Goal: Information Seeking & Learning: Learn about a topic

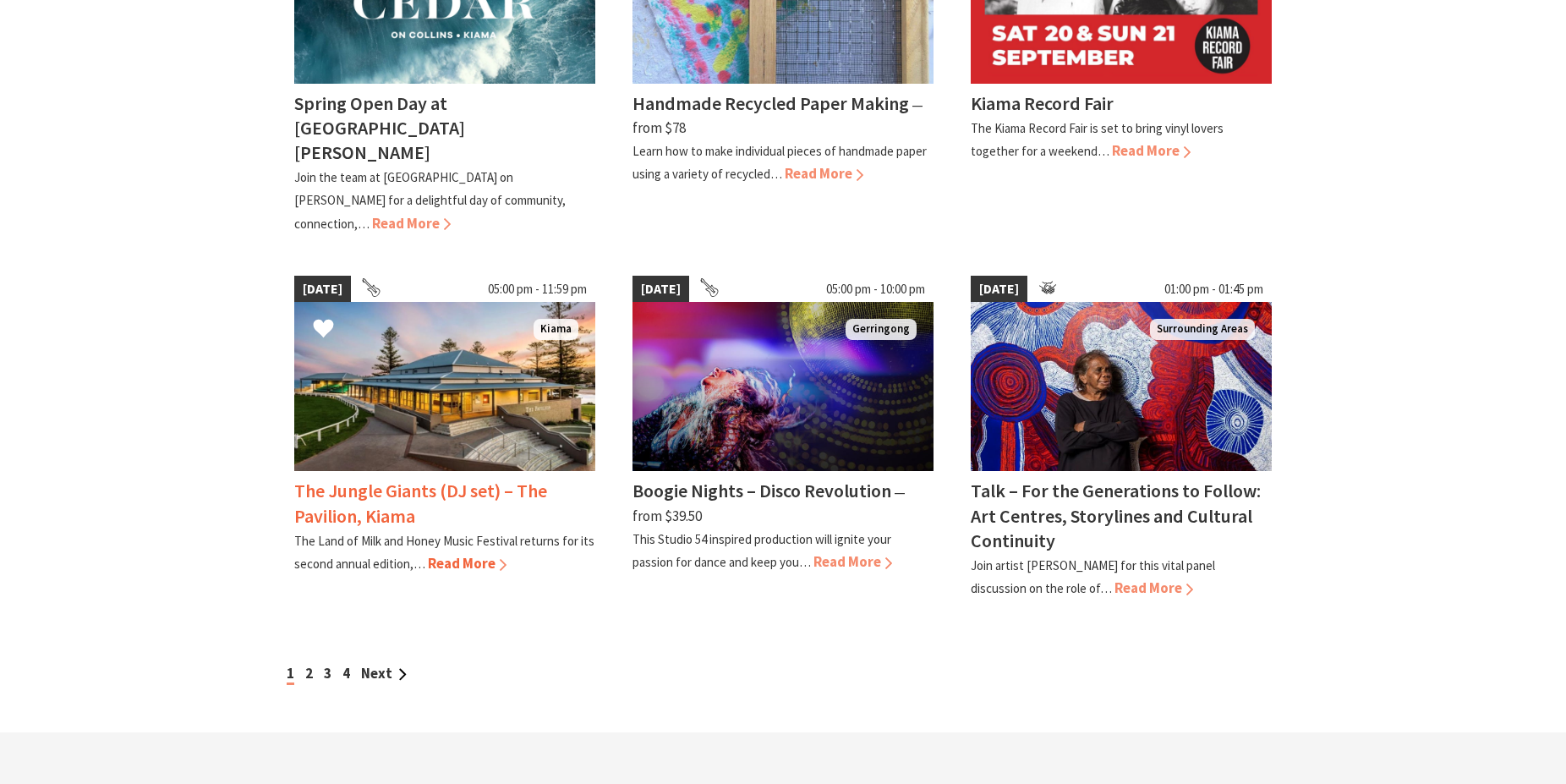
scroll to position [1639, 0]
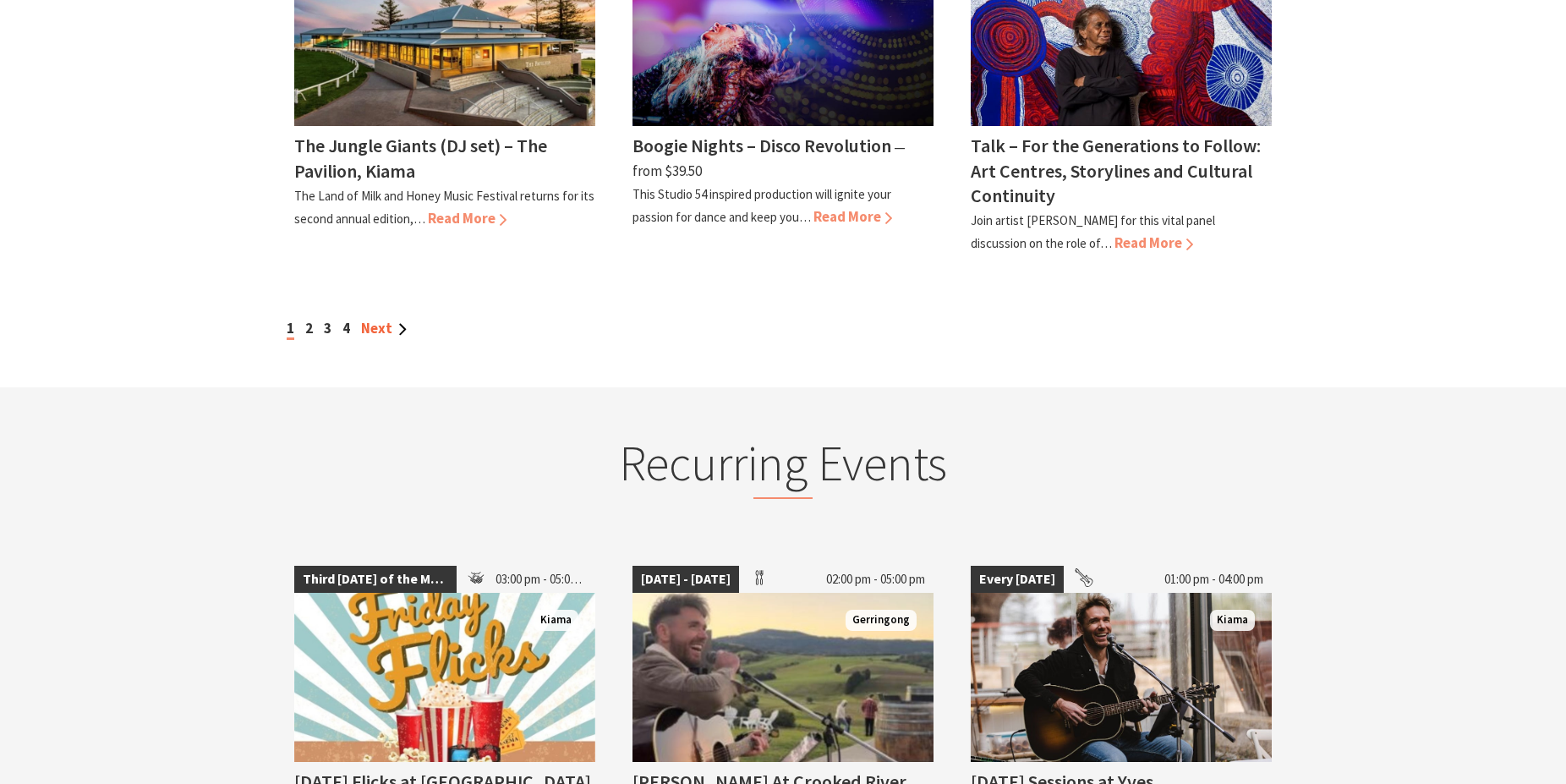
click at [376, 319] on link "Next" at bounding box center [384, 328] width 45 height 19
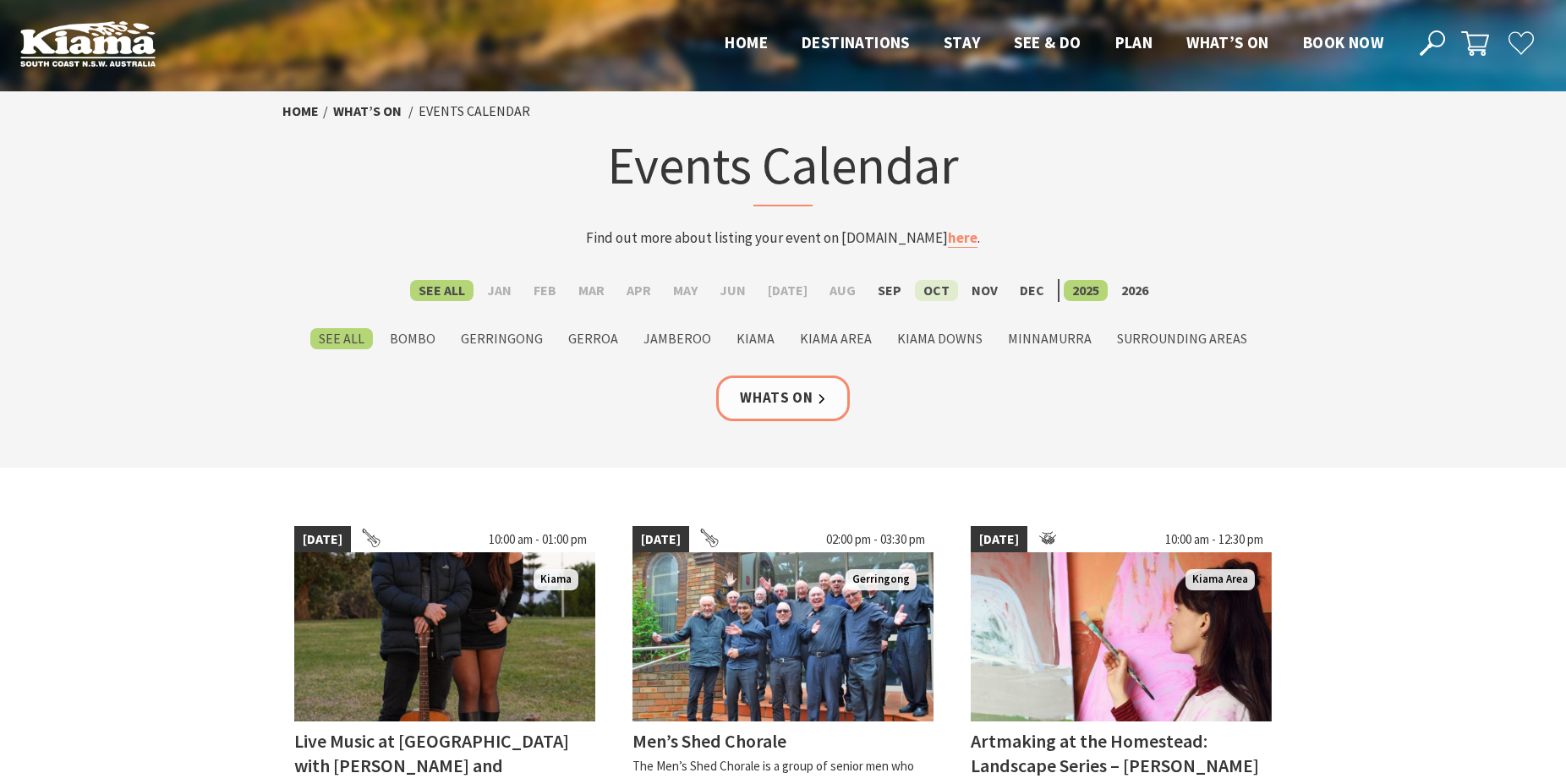
click at [926, 292] on label "Oct" at bounding box center [937, 290] width 43 height 21
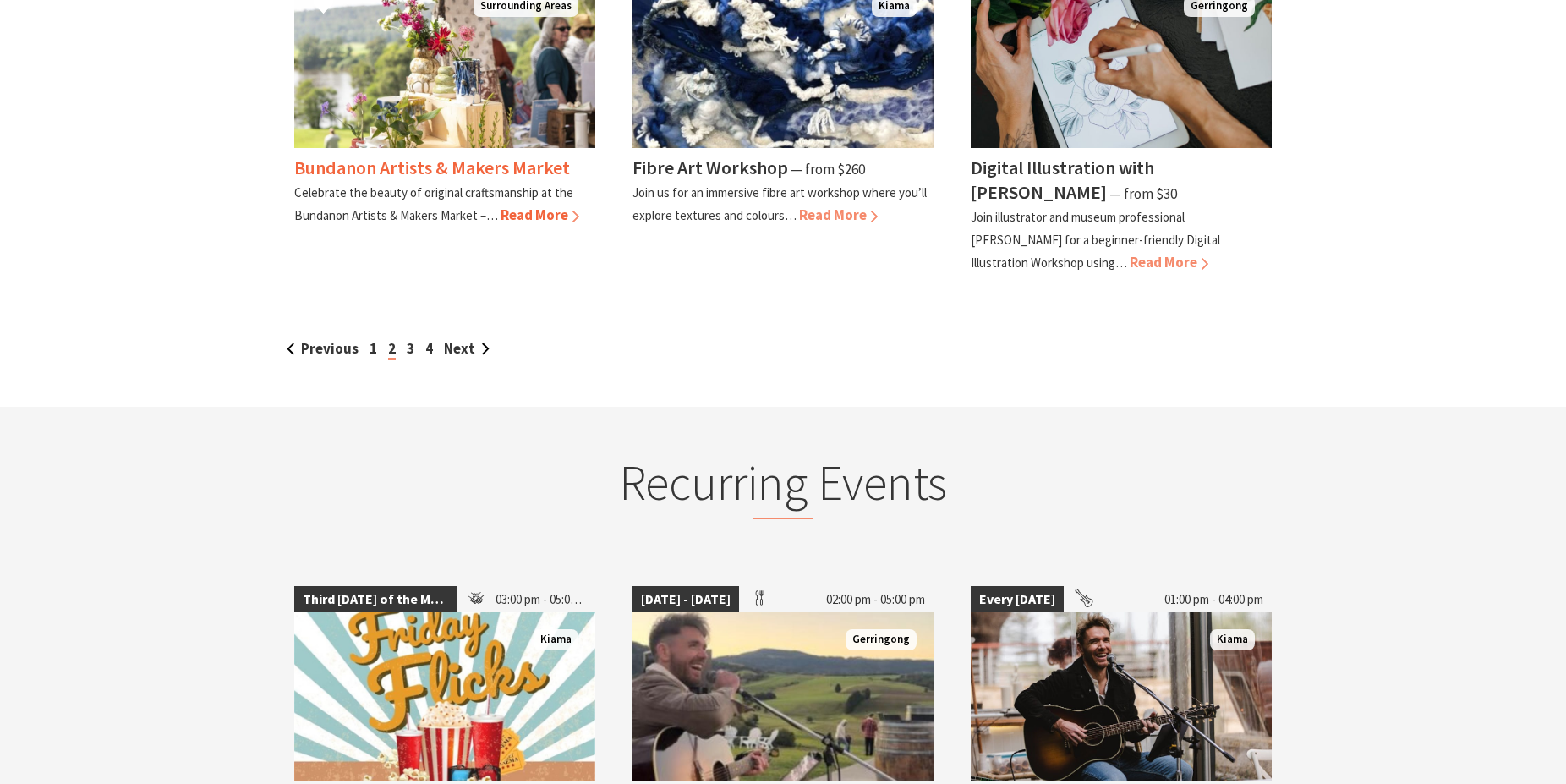
scroll to position [1725, 0]
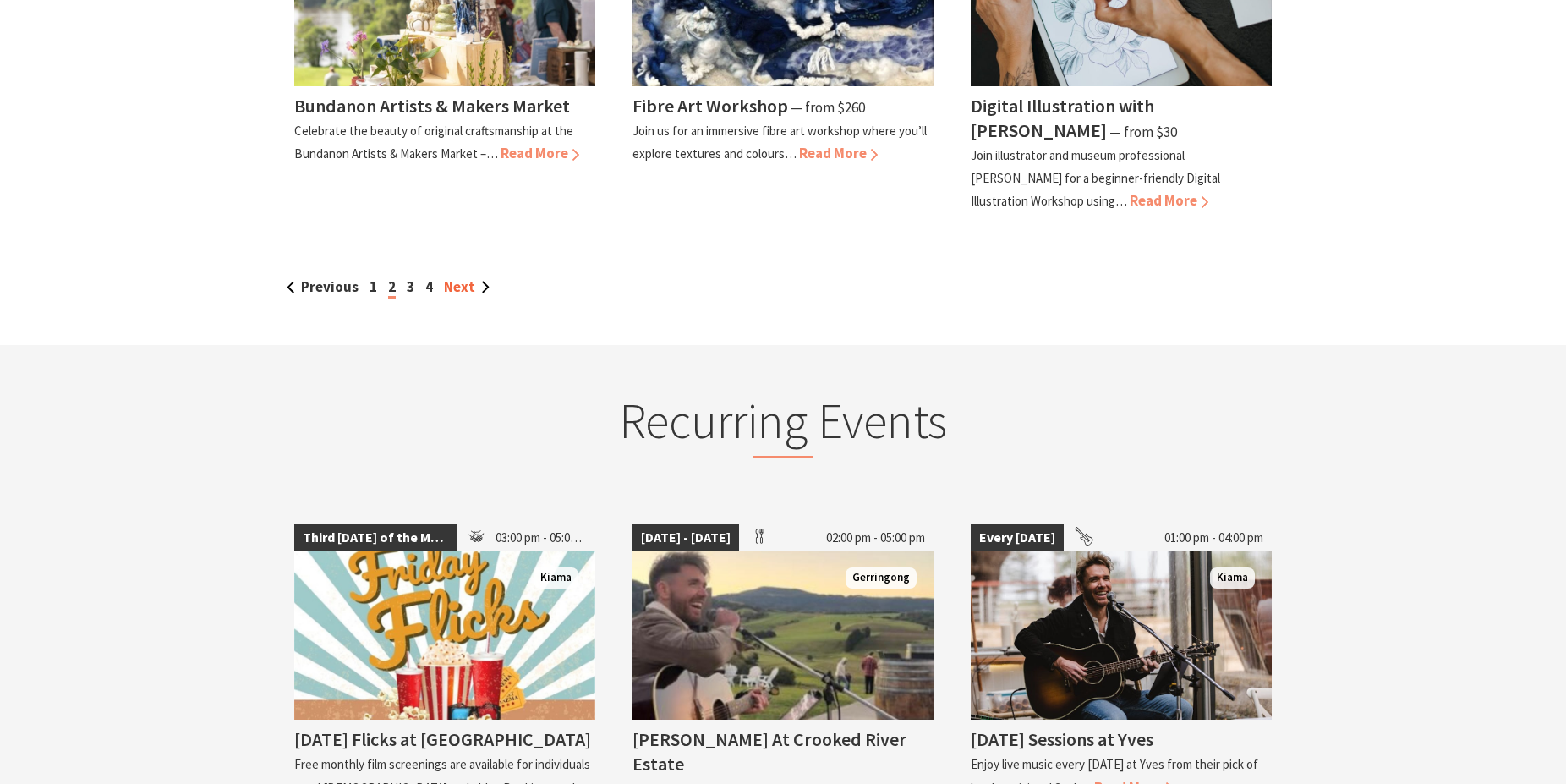
click at [470, 283] on link "Next" at bounding box center [466, 286] width 45 height 19
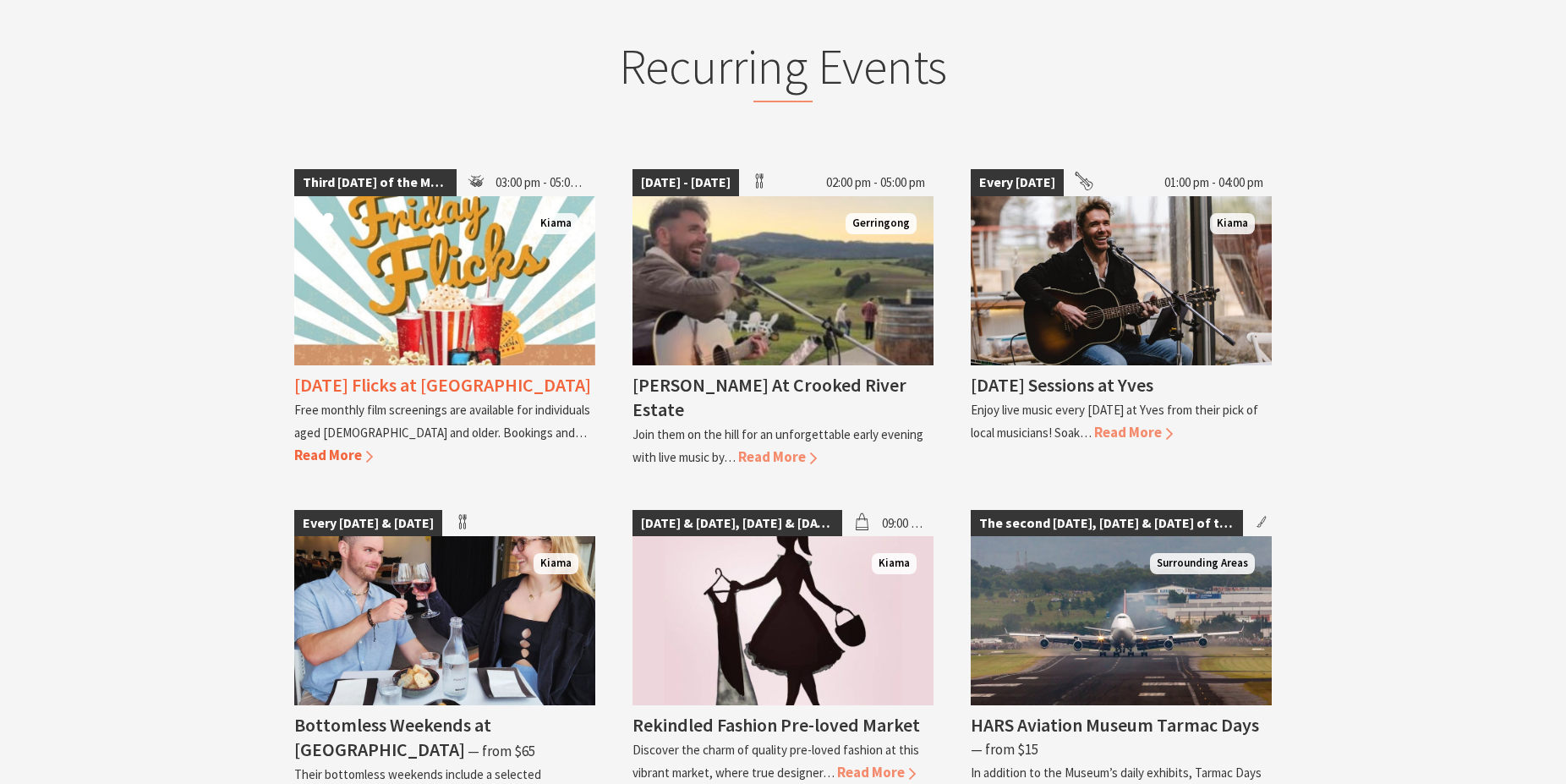
scroll to position [2070, 0]
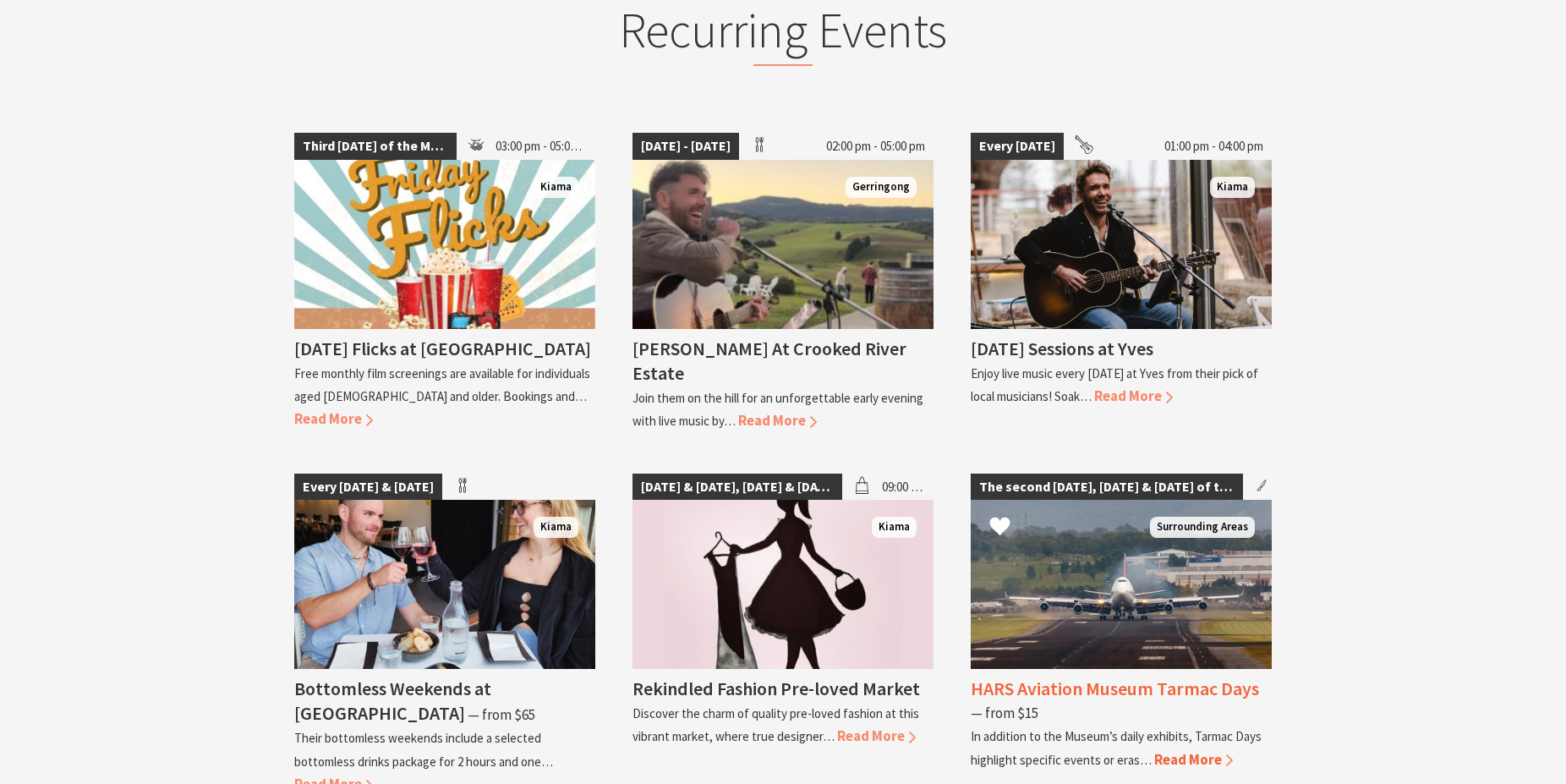
click at [1193, 750] on span "Read More" at bounding box center [1194, 759] width 79 height 19
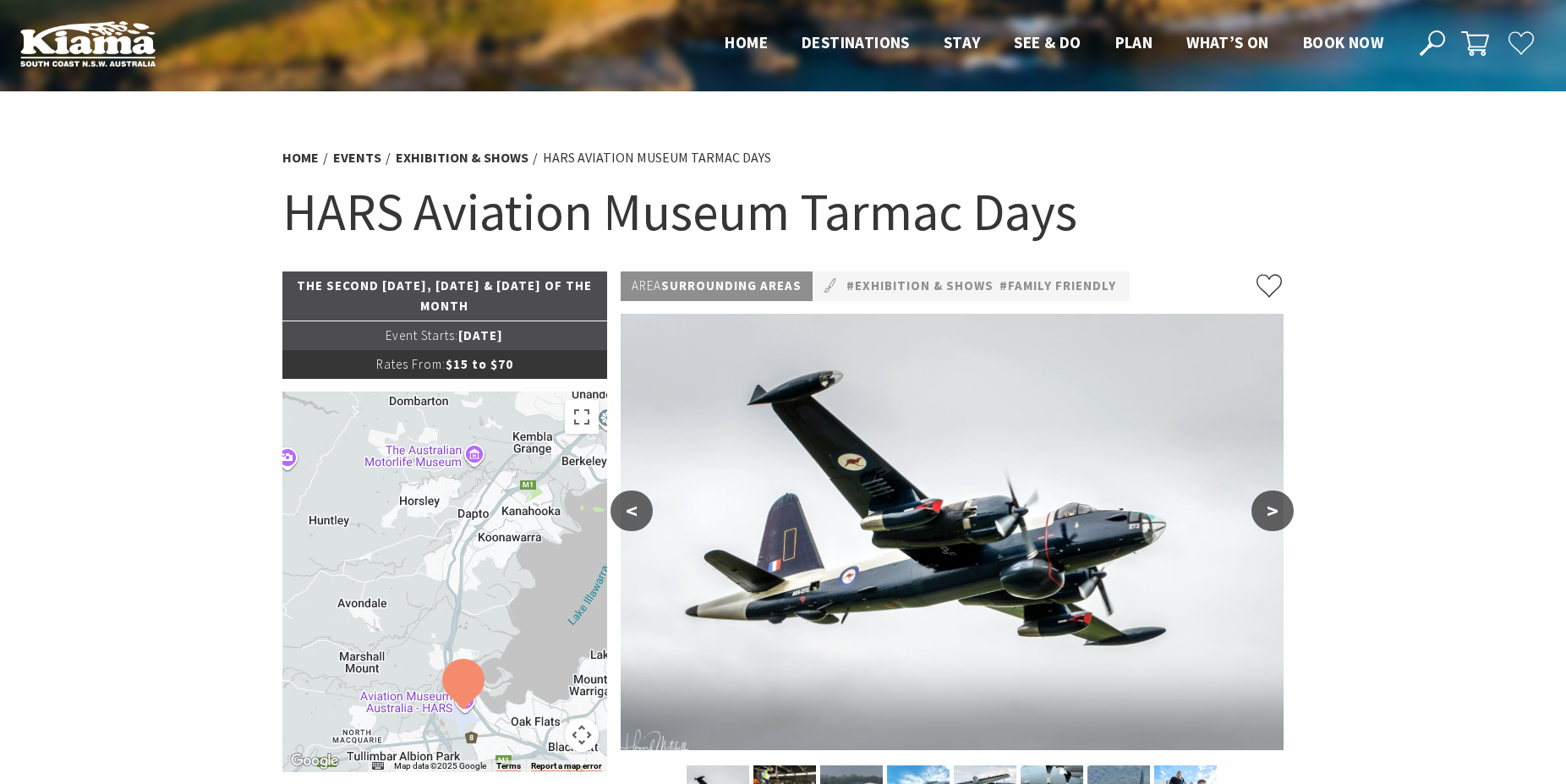
drag, startPoint x: 466, startPoint y: 489, endPoint x: 481, endPoint y: 606, distance: 118.0
click at [483, 618] on div at bounding box center [445, 581] width 325 height 380
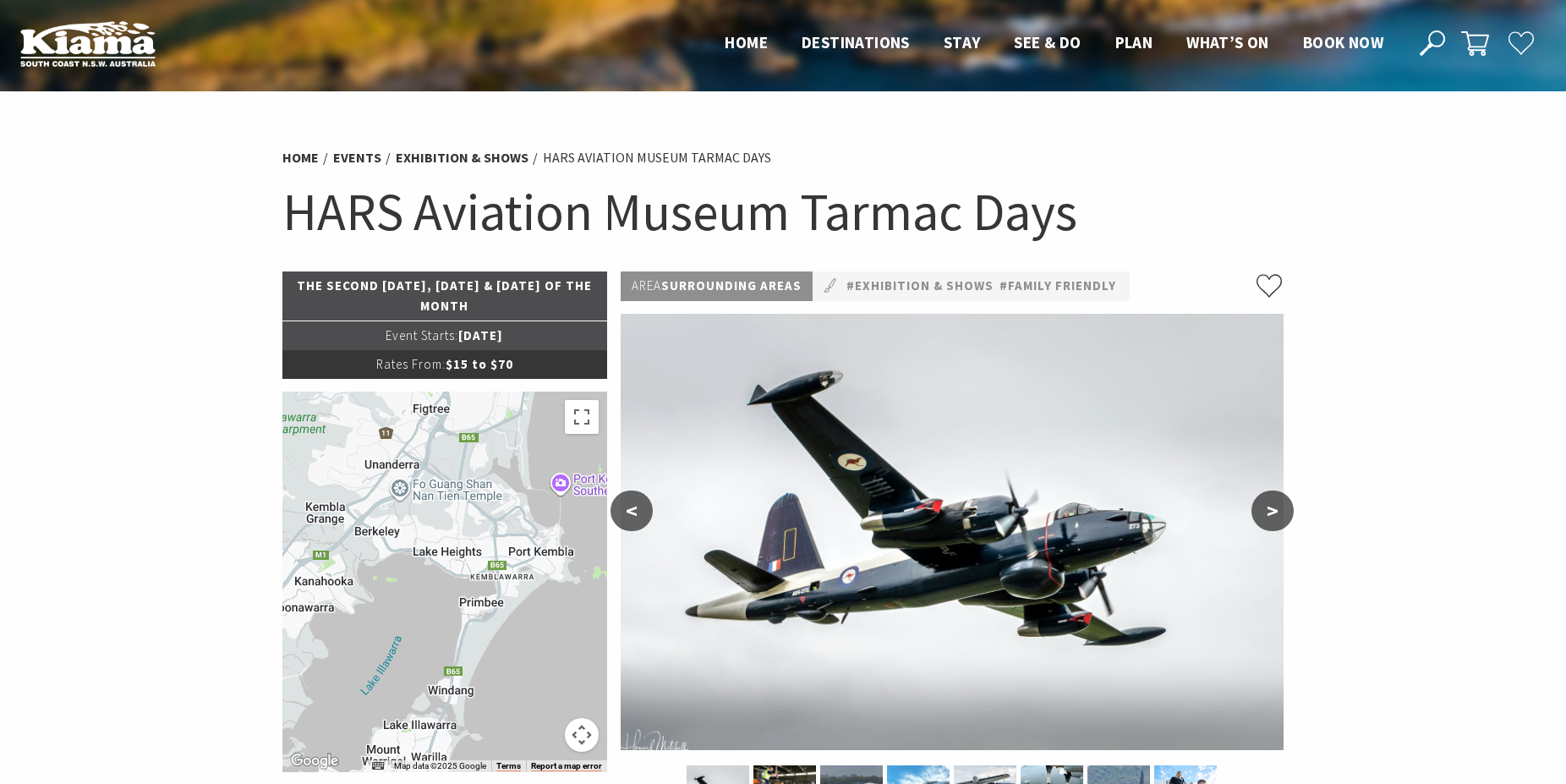
drag, startPoint x: 510, startPoint y: 517, endPoint x: 322, endPoint y: 548, distance: 190.5
click at [322, 541] on div at bounding box center [445, 581] width 325 height 380
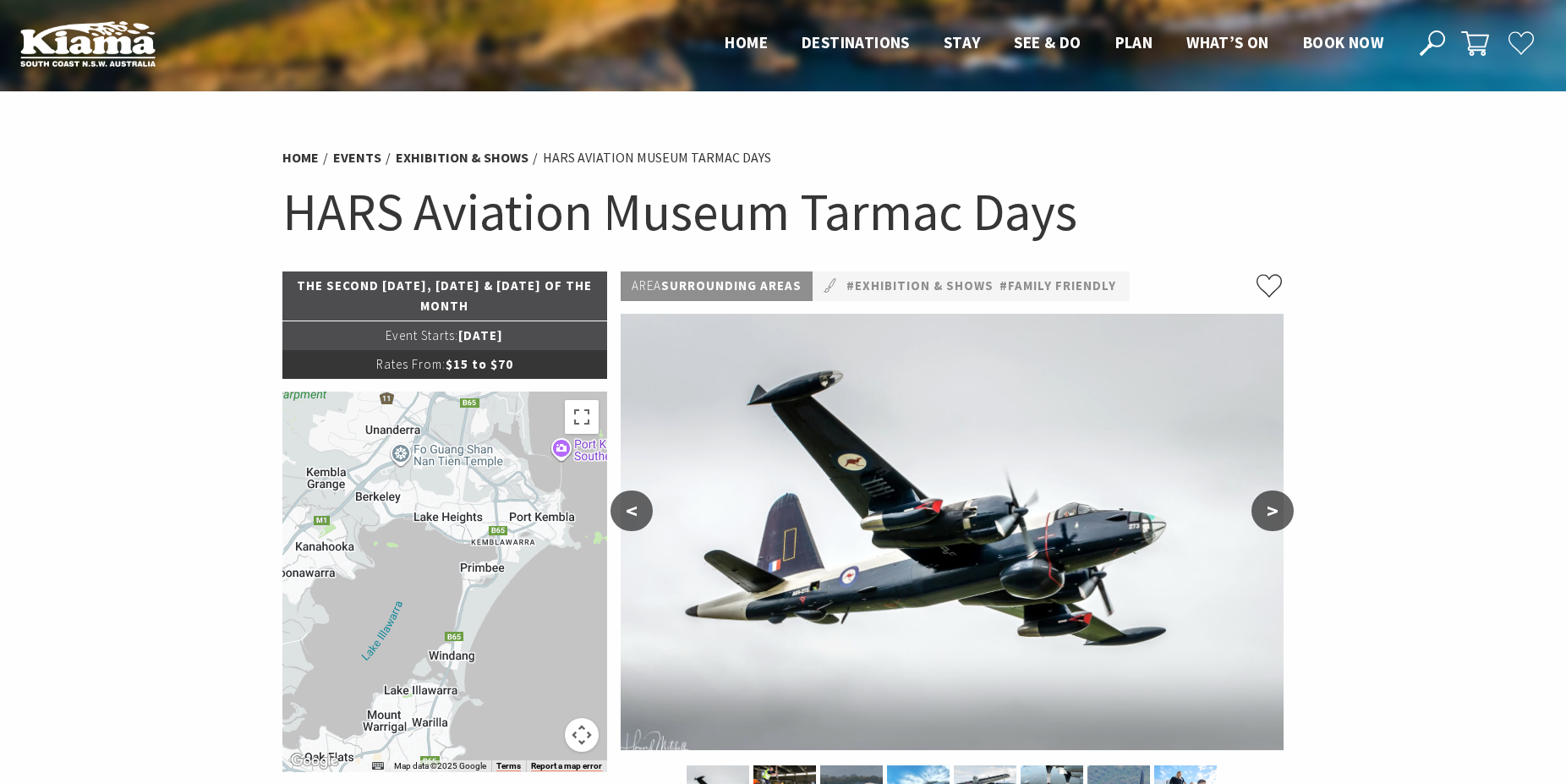
drag, startPoint x: 416, startPoint y: 731, endPoint x: 412, endPoint y: 703, distance: 28.3
click at [413, 705] on div at bounding box center [445, 581] width 325 height 380
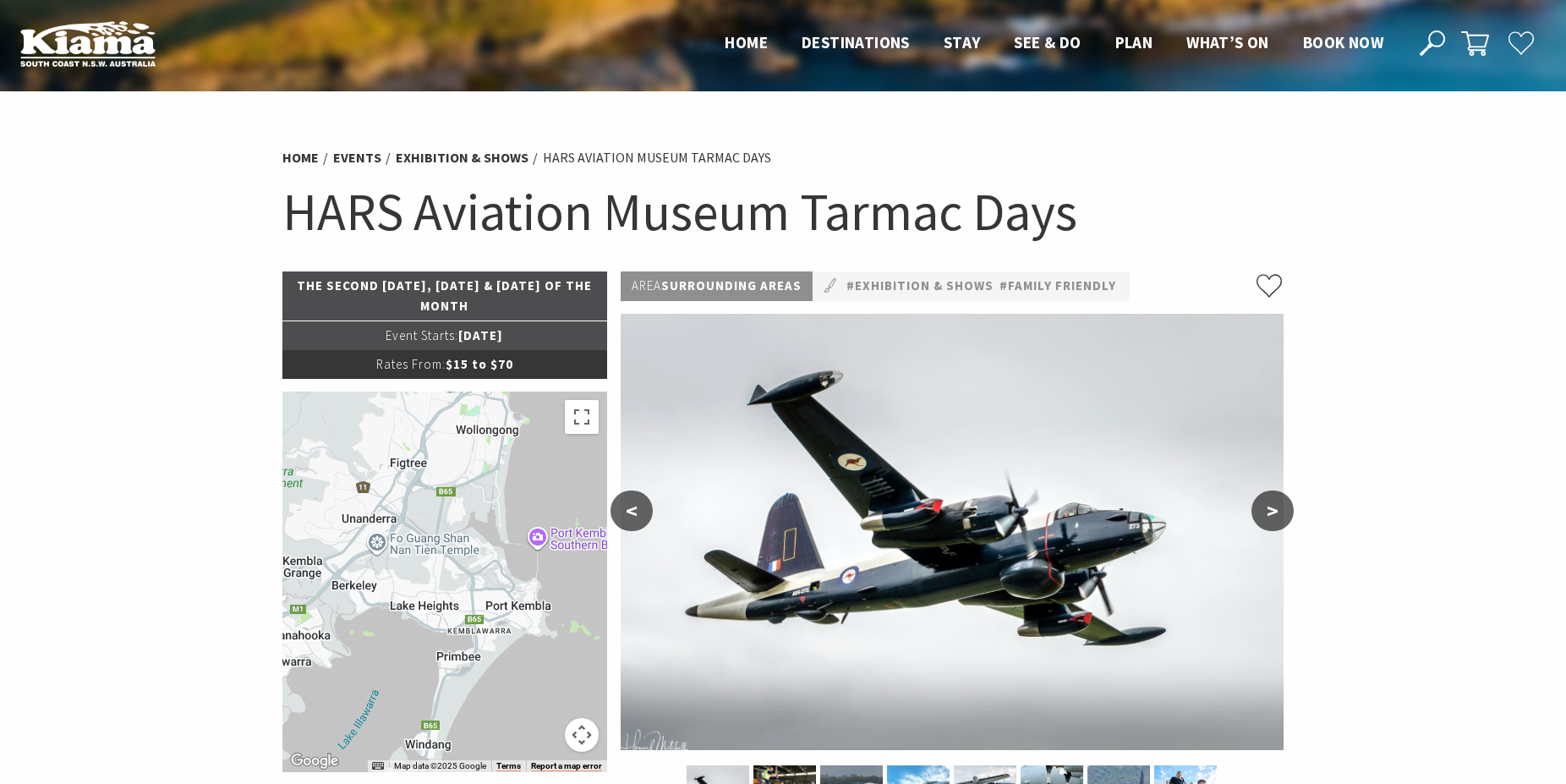
drag, startPoint x: 416, startPoint y: 532, endPoint x: 393, endPoint y: 605, distance: 76.5
click at [396, 612] on div at bounding box center [445, 581] width 325 height 380
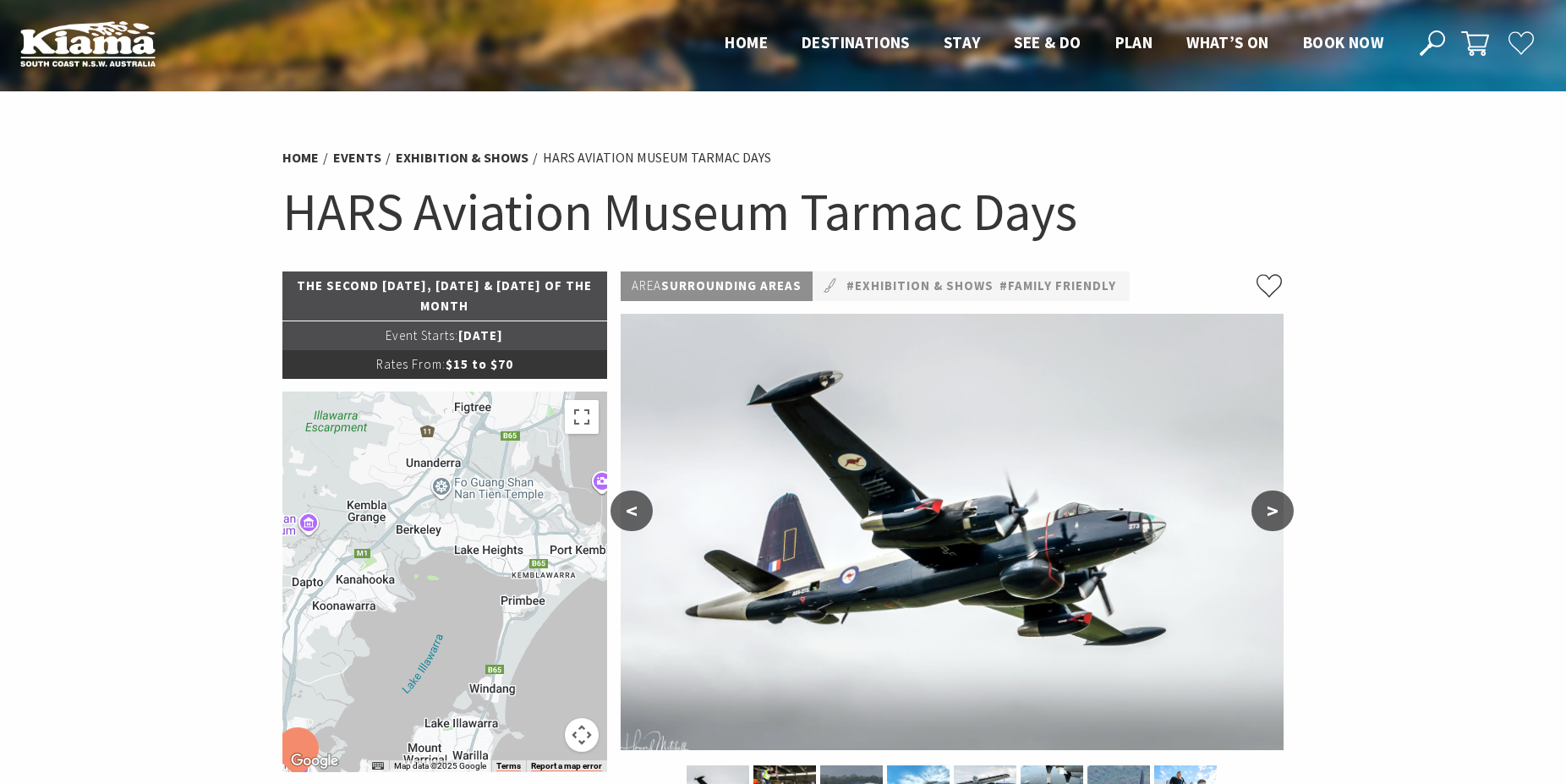
drag, startPoint x: 497, startPoint y: 620, endPoint x: 573, endPoint y: 576, distance: 87.8
click at [573, 578] on div at bounding box center [445, 581] width 325 height 380
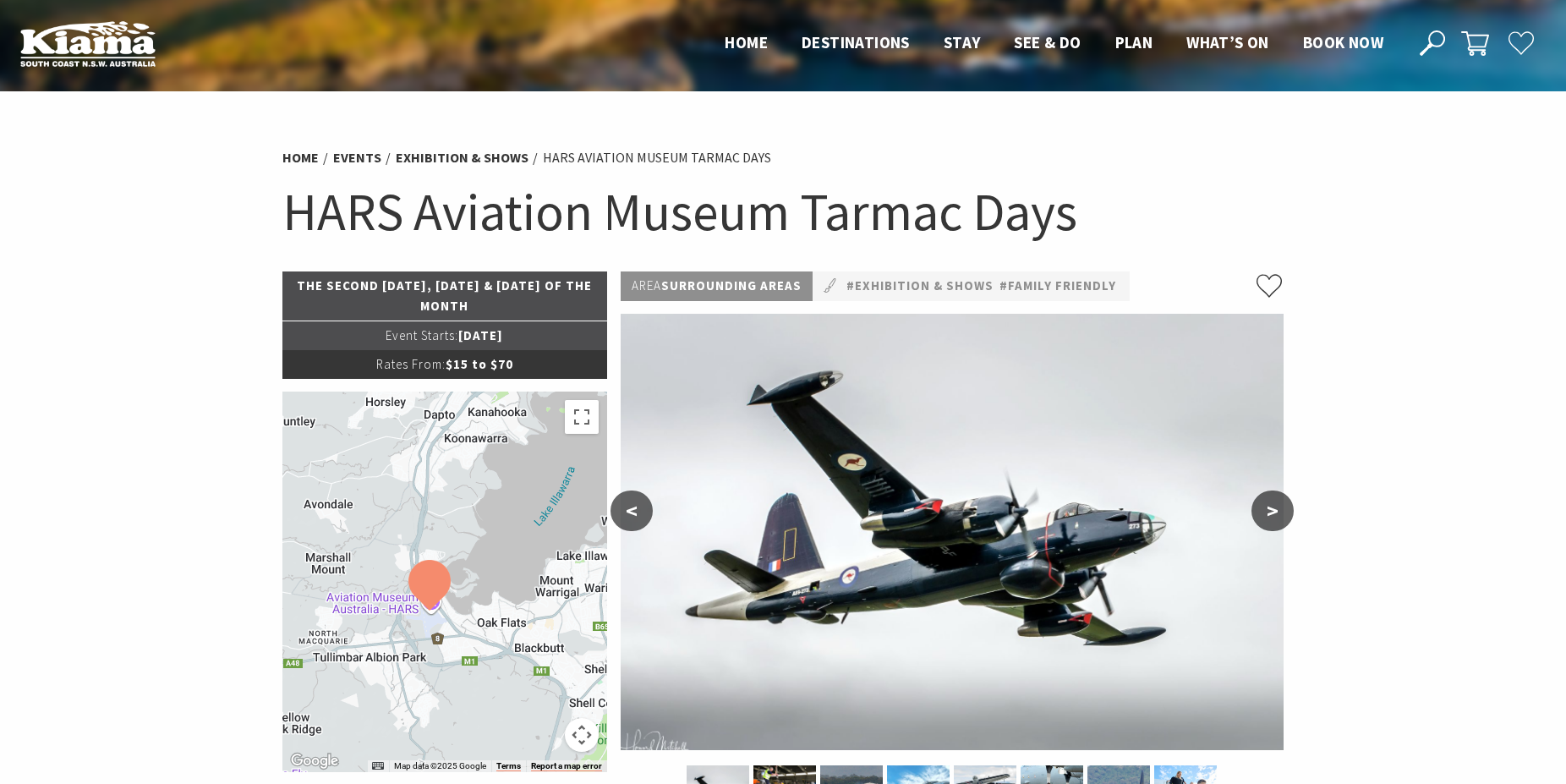
drag, startPoint x: 409, startPoint y: 642, endPoint x: 528, endPoint y: 487, distance: 195.4
click at [528, 487] on div at bounding box center [445, 581] width 325 height 380
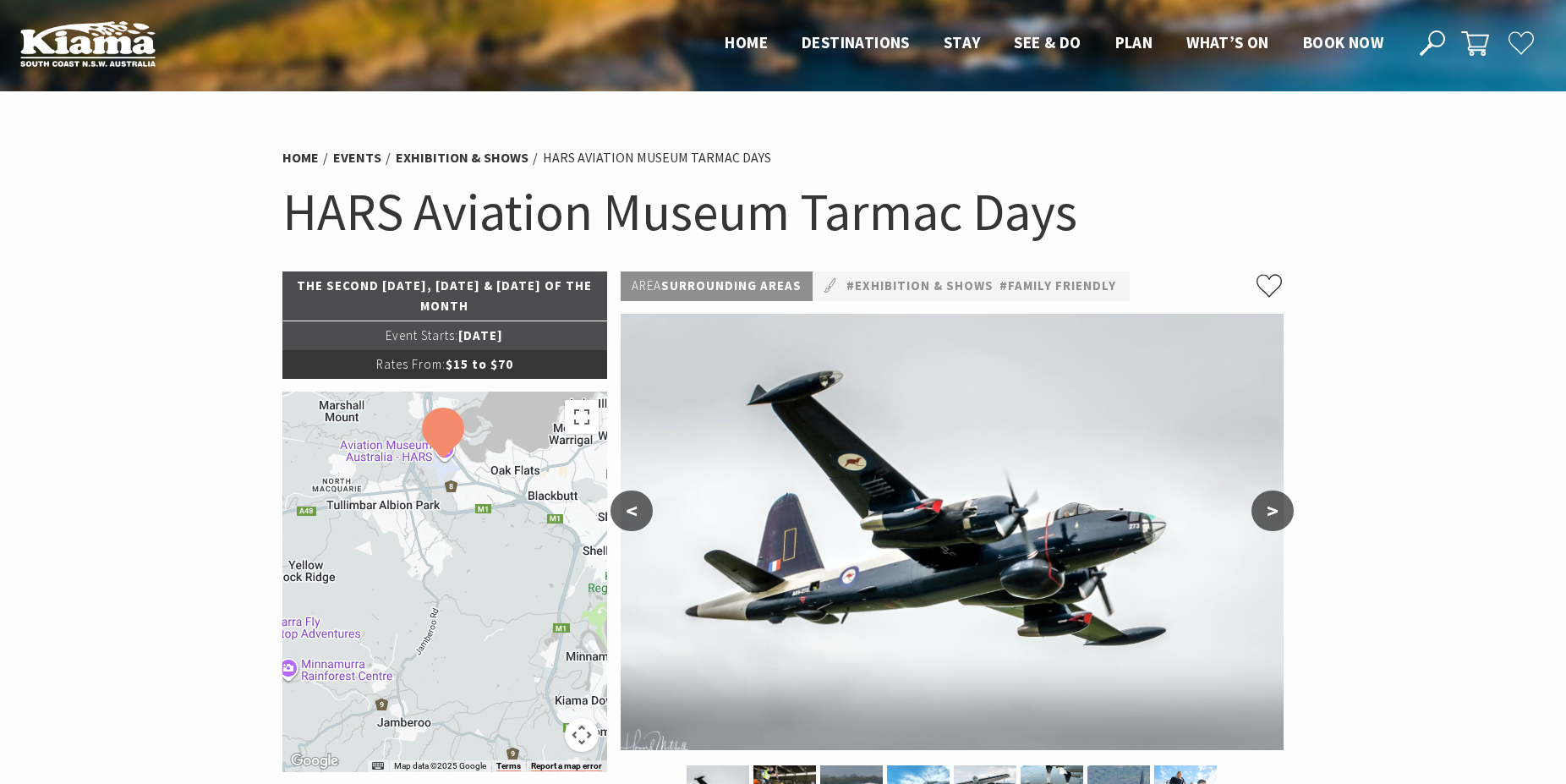
drag, startPoint x: 418, startPoint y: 608, endPoint x: 438, endPoint y: 478, distance: 131.5
click at [438, 480] on div at bounding box center [445, 581] width 325 height 380
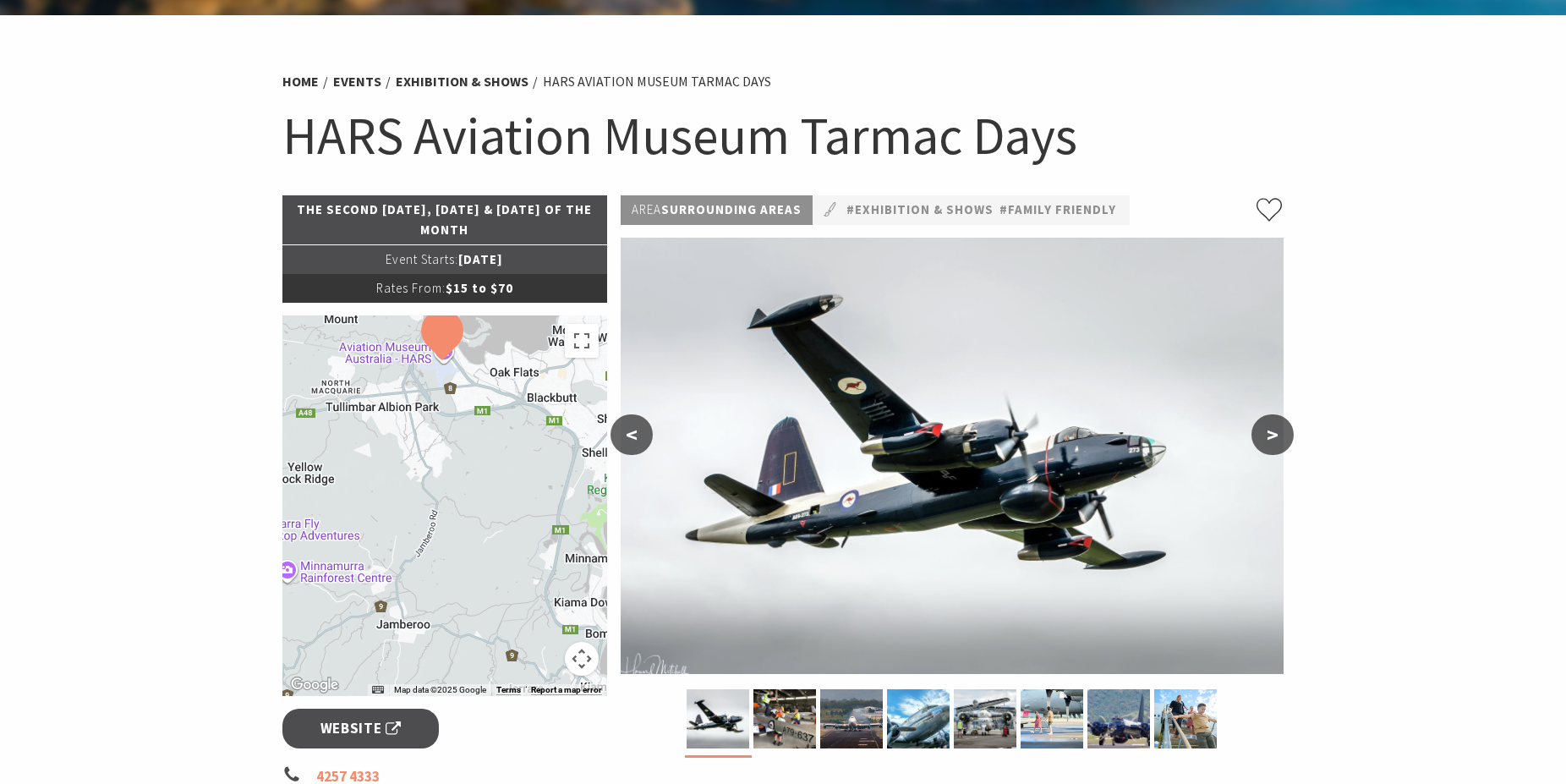
scroll to position [86, 0]
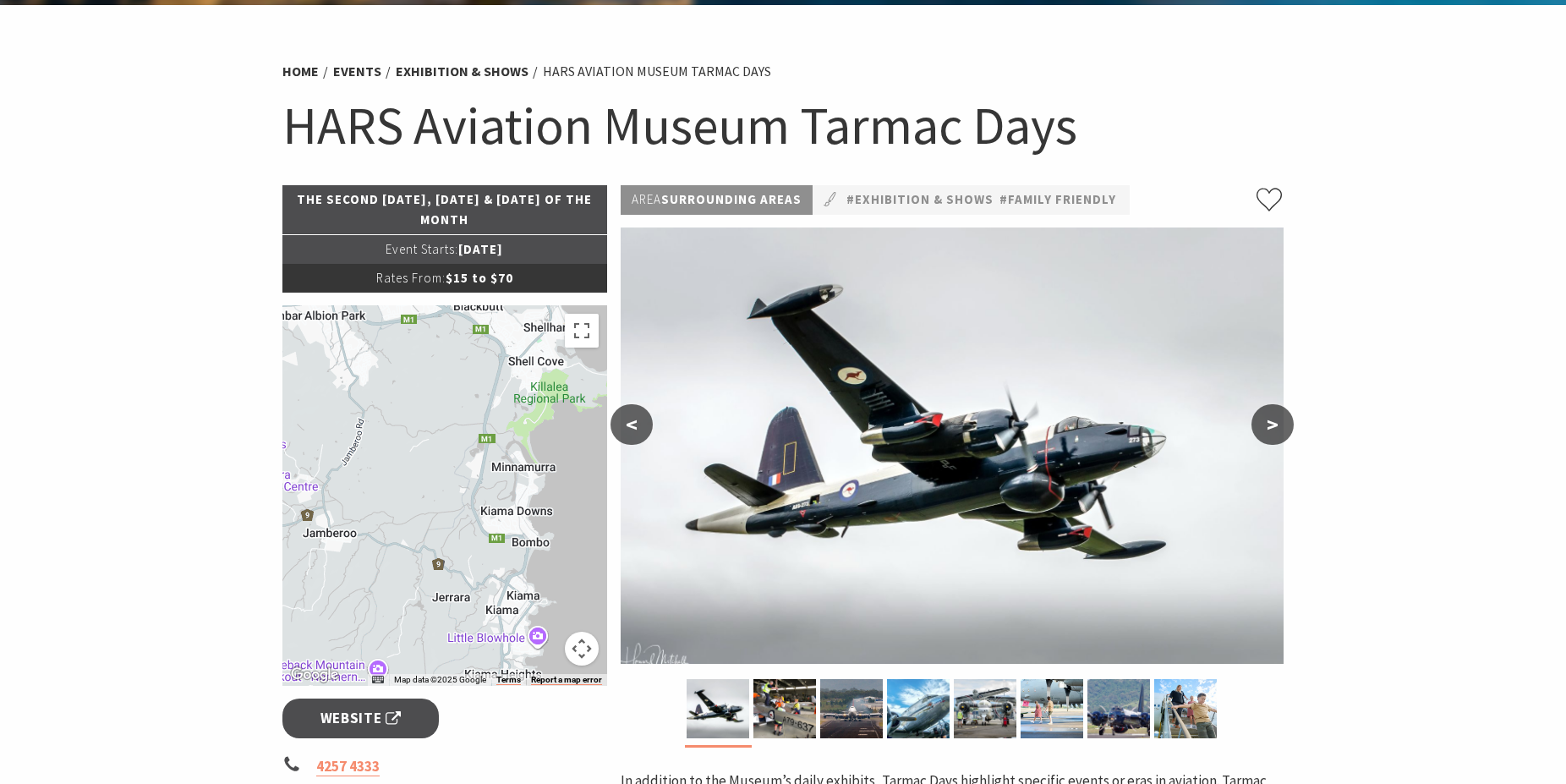
drag, startPoint x: 422, startPoint y: 560, endPoint x: 377, endPoint y: 479, distance: 92.7
click at [377, 479] on div at bounding box center [445, 495] width 325 height 380
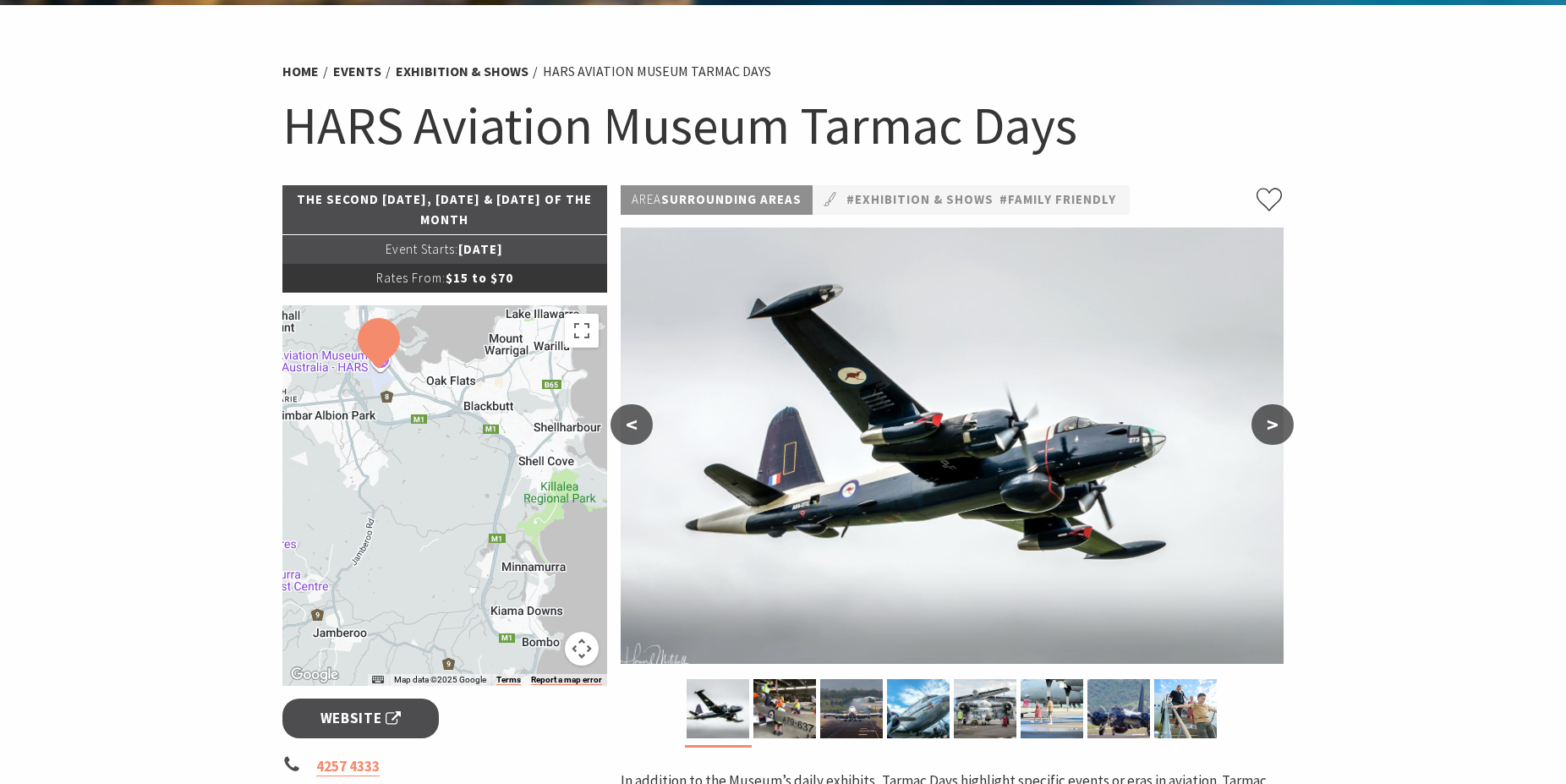
drag, startPoint x: 529, startPoint y: 604, endPoint x: 531, endPoint y: 634, distance: 30.1
click at [532, 637] on div at bounding box center [445, 495] width 325 height 380
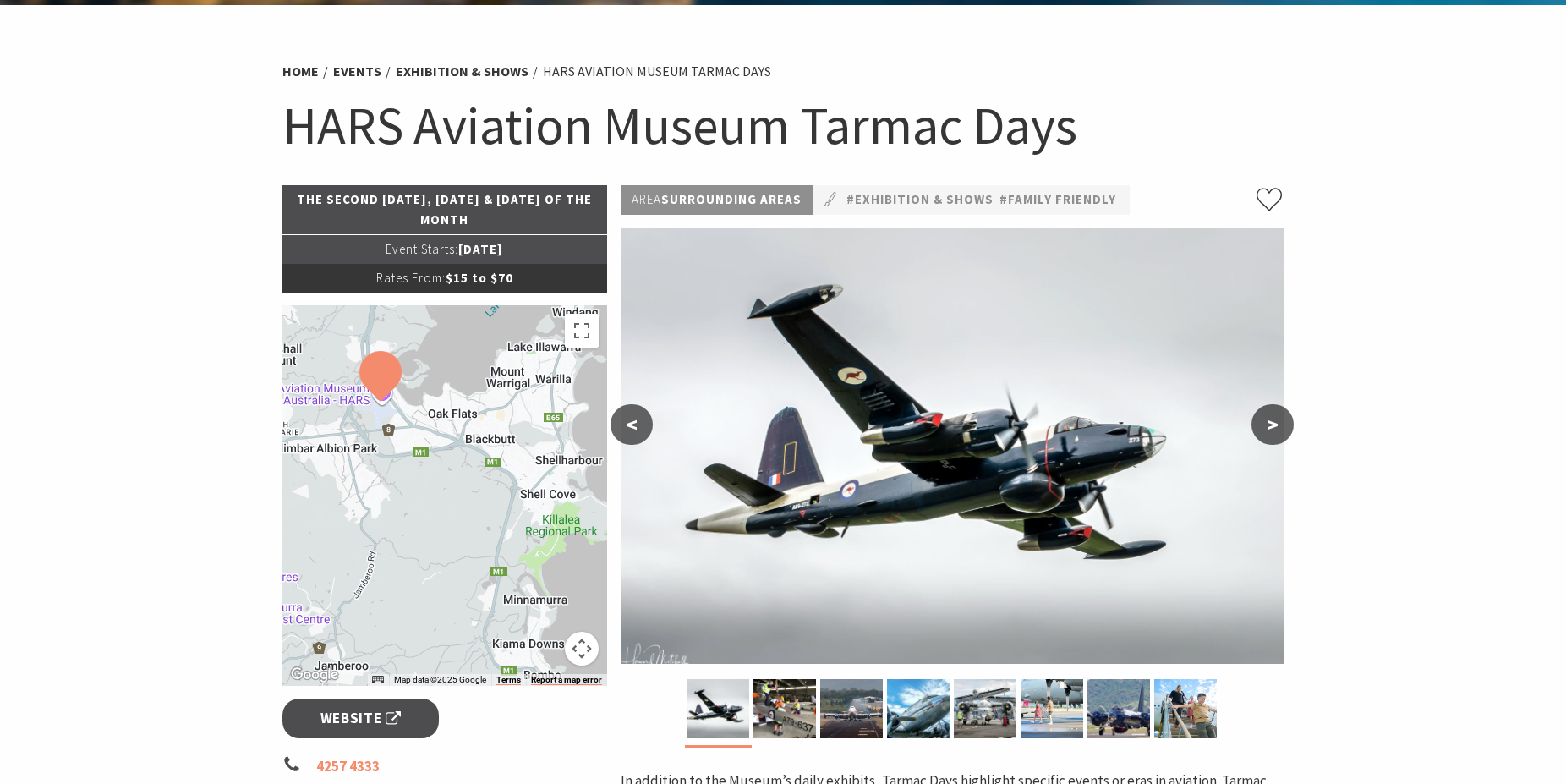
click at [1283, 428] on button ">" at bounding box center [1273, 424] width 43 height 41
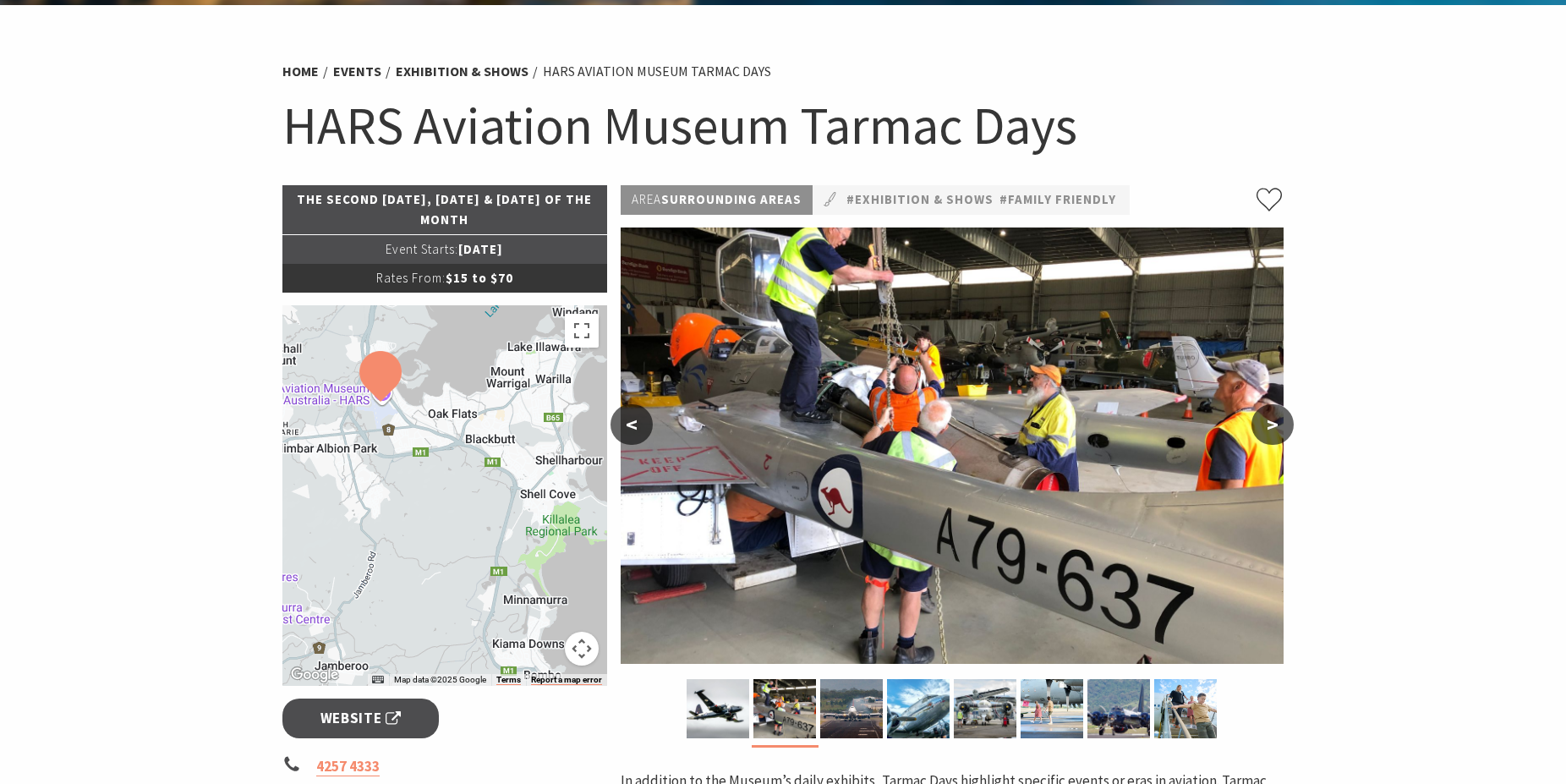
click at [1282, 428] on button ">" at bounding box center [1273, 424] width 43 height 41
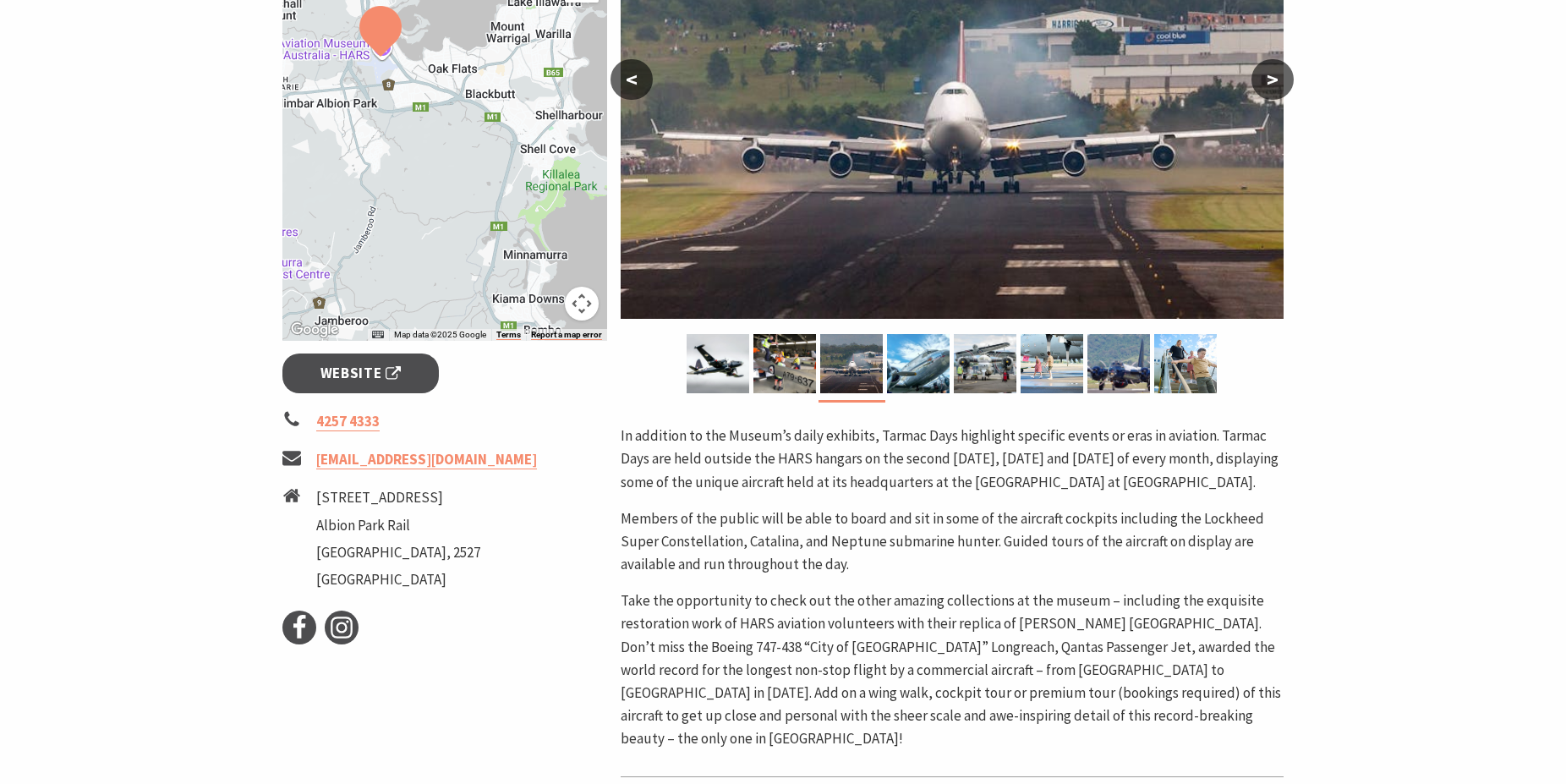
scroll to position [172, 0]
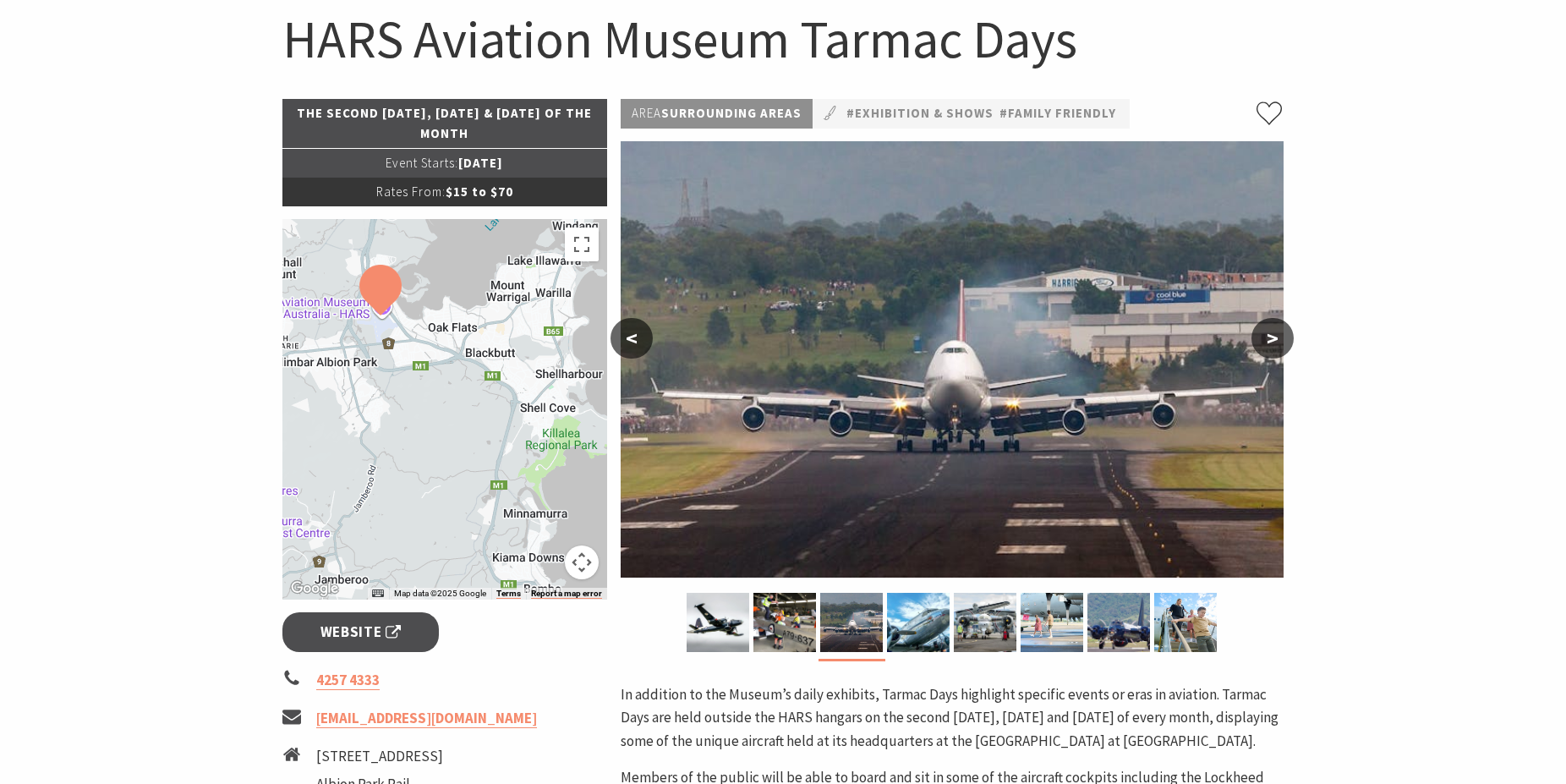
click at [1264, 339] on button ">" at bounding box center [1273, 338] width 43 height 41
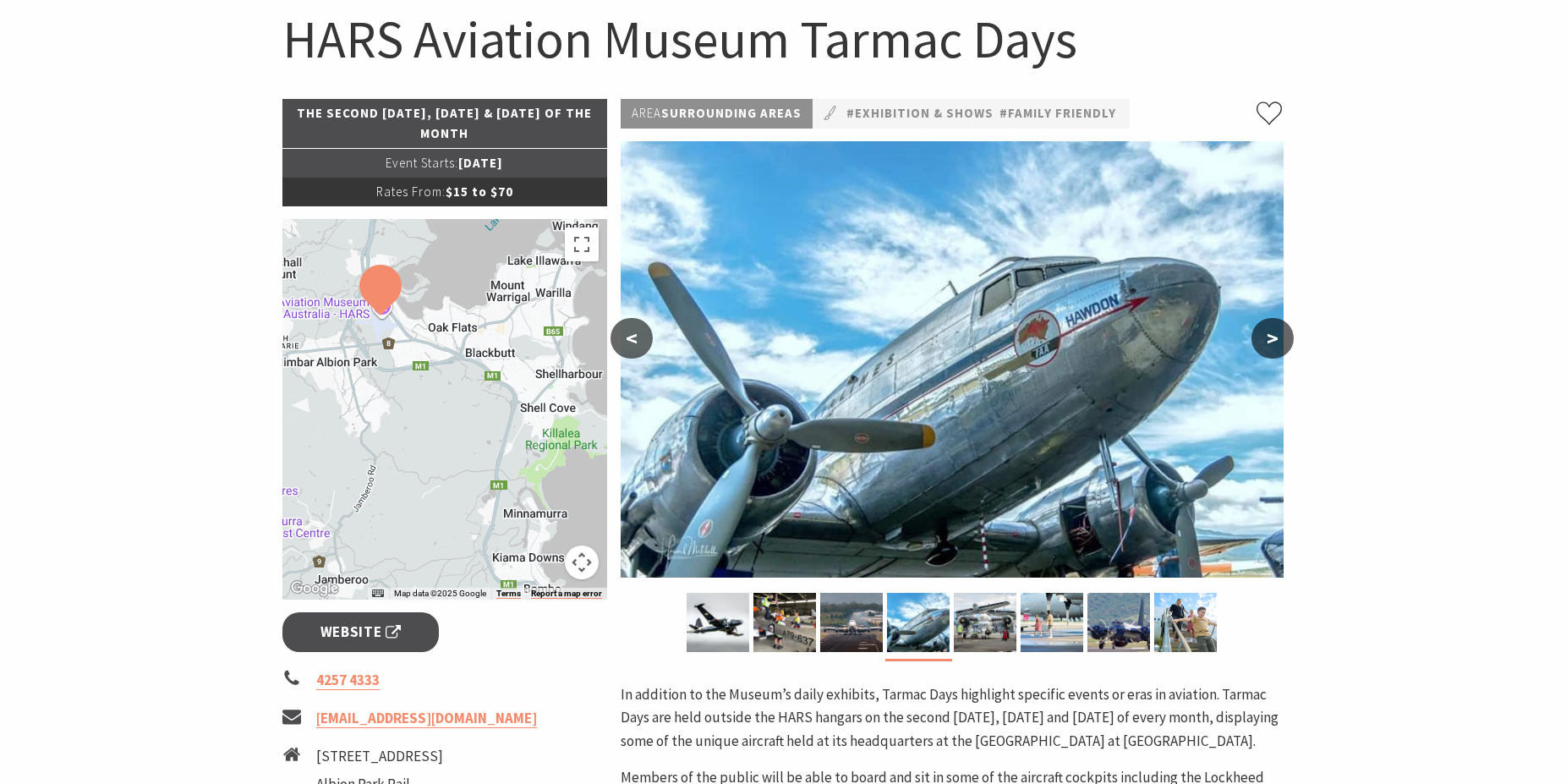
click at [1266, 339] on button ">" at bounding box center [1273, 338] width 43 height 41
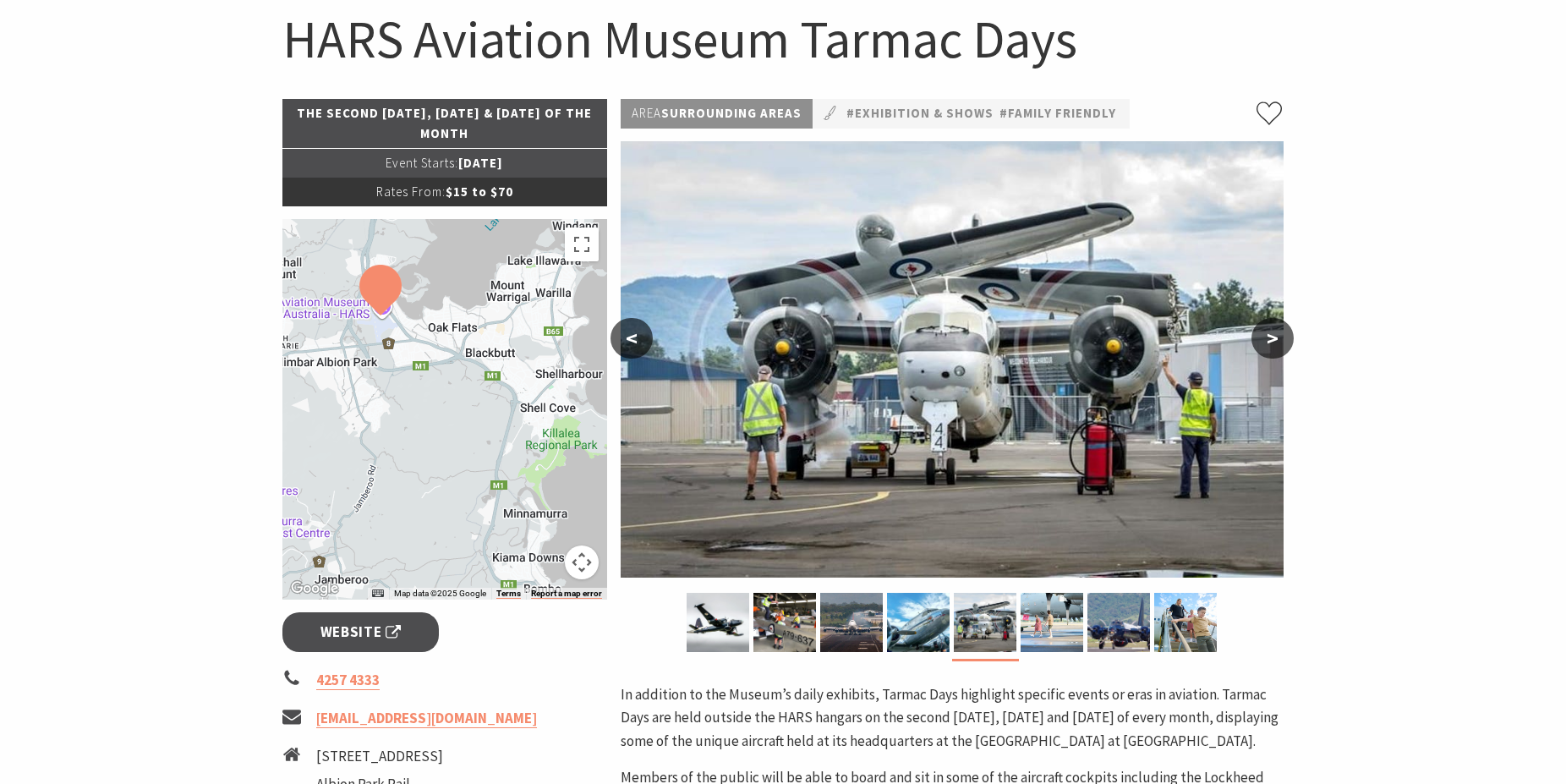
click at [1266, 339] on button ">" at bounding box center [1273, 338] width 43 height 41
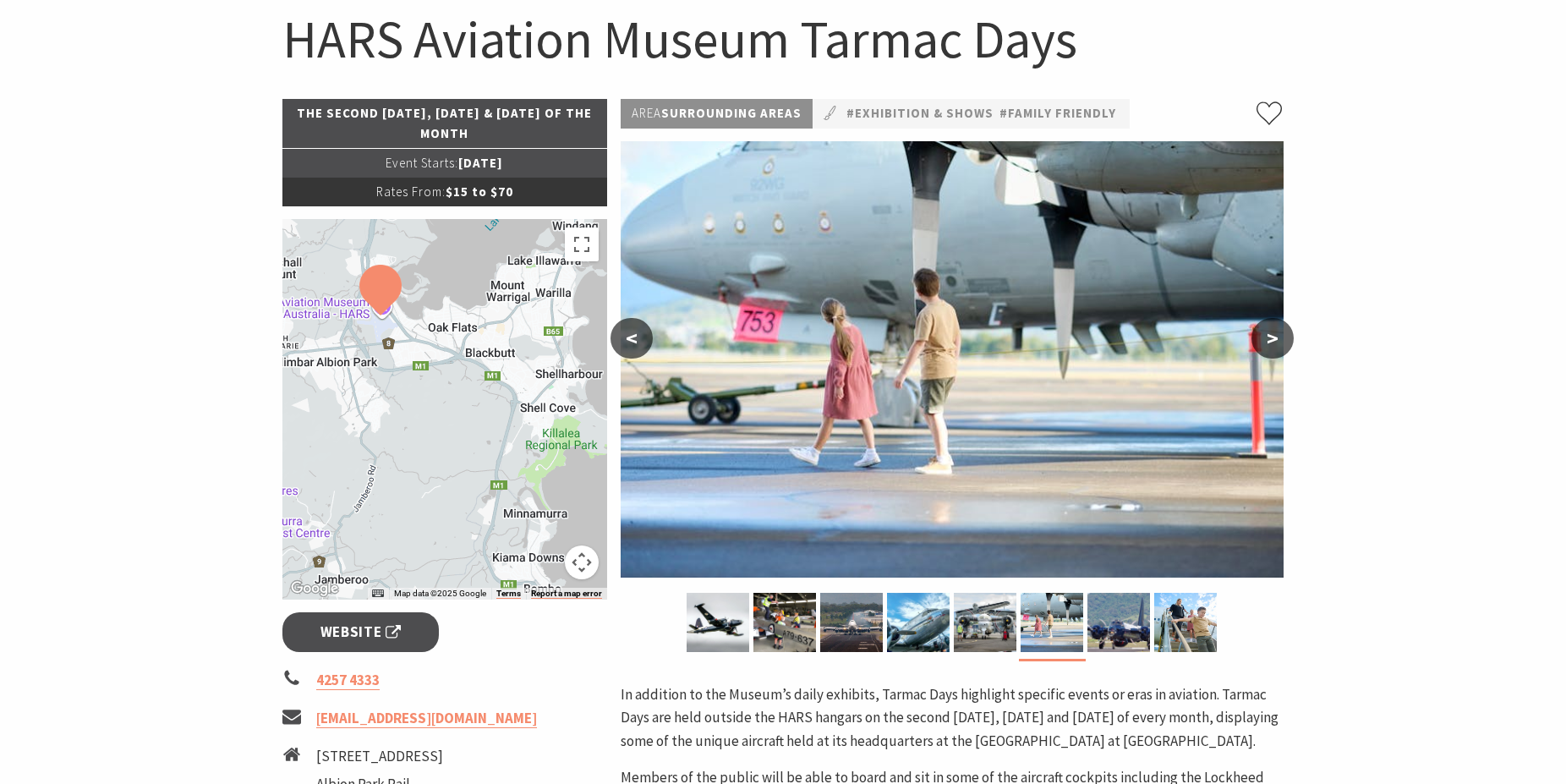
click at [1266, 339] on button ">" at bounding box center [1273, 338] width 43 height 41
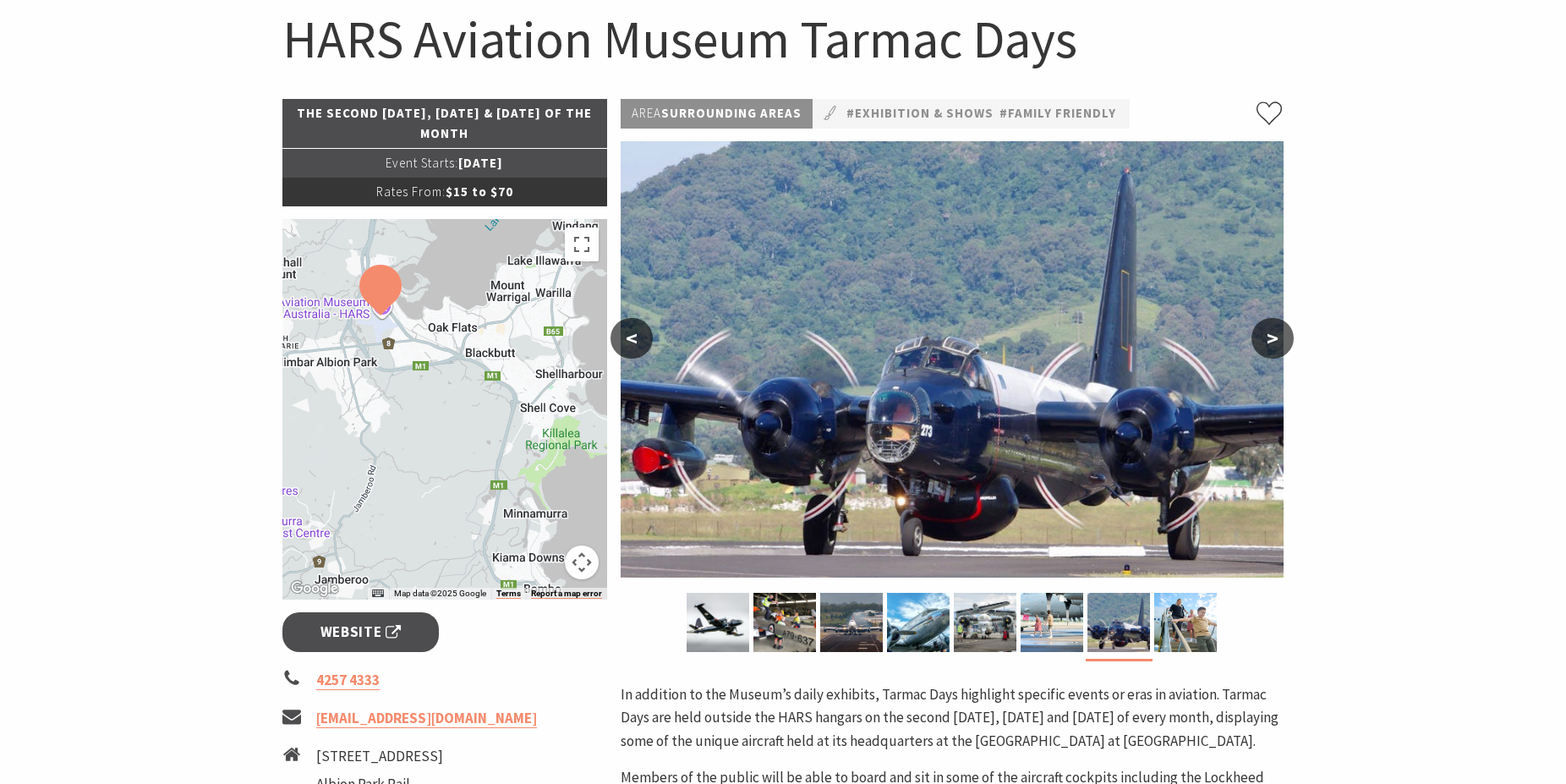
click at [1268, 340] on button ">" at bounding box center [1273, 338] width 43 height 41
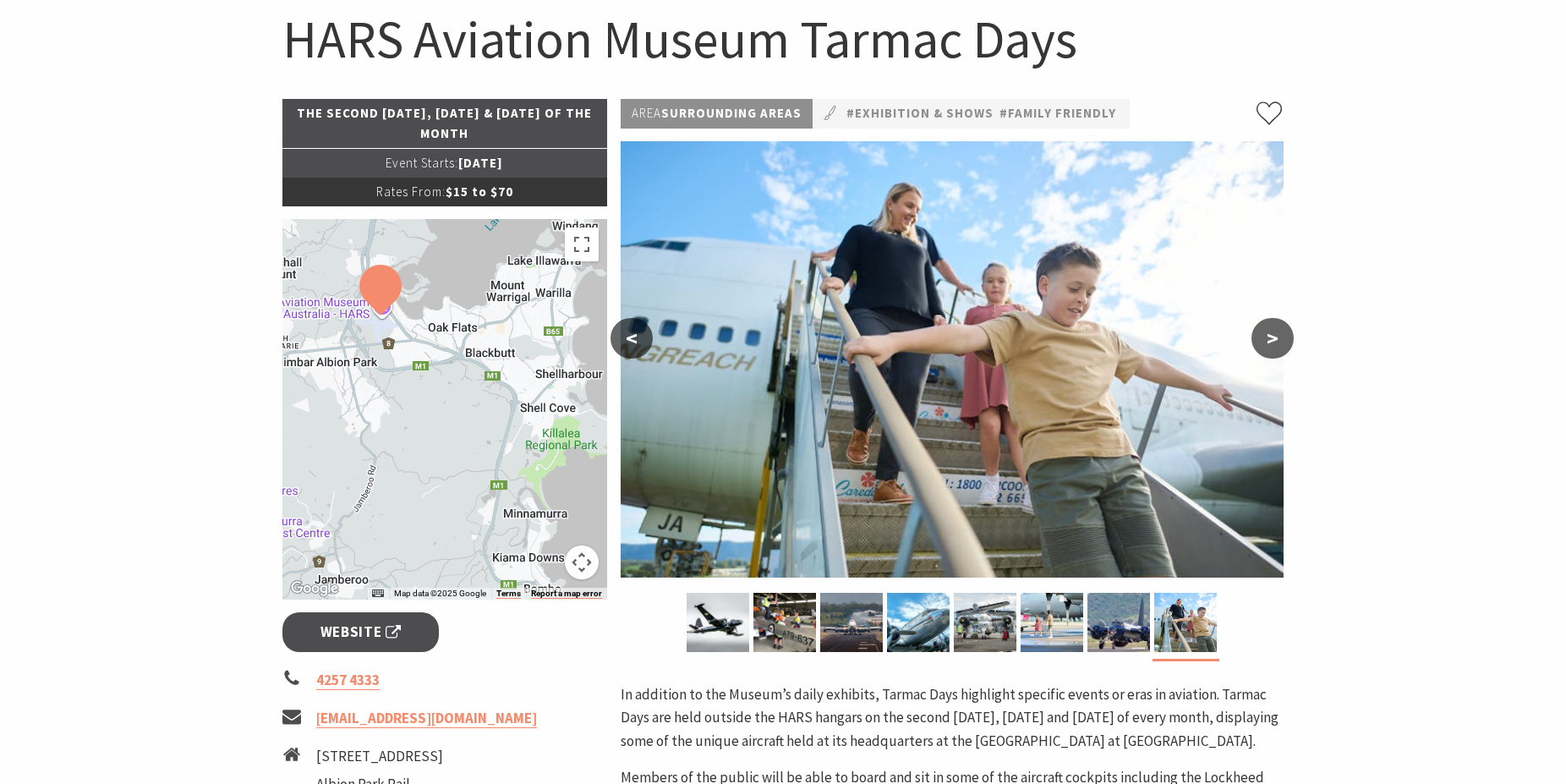
click at [1268, 341] on button ">" at bounding box center [1273, 338] width 43 height 41
click at [1274, 338] on button ">" at bounding box center [1273, 338] width 43 height 41
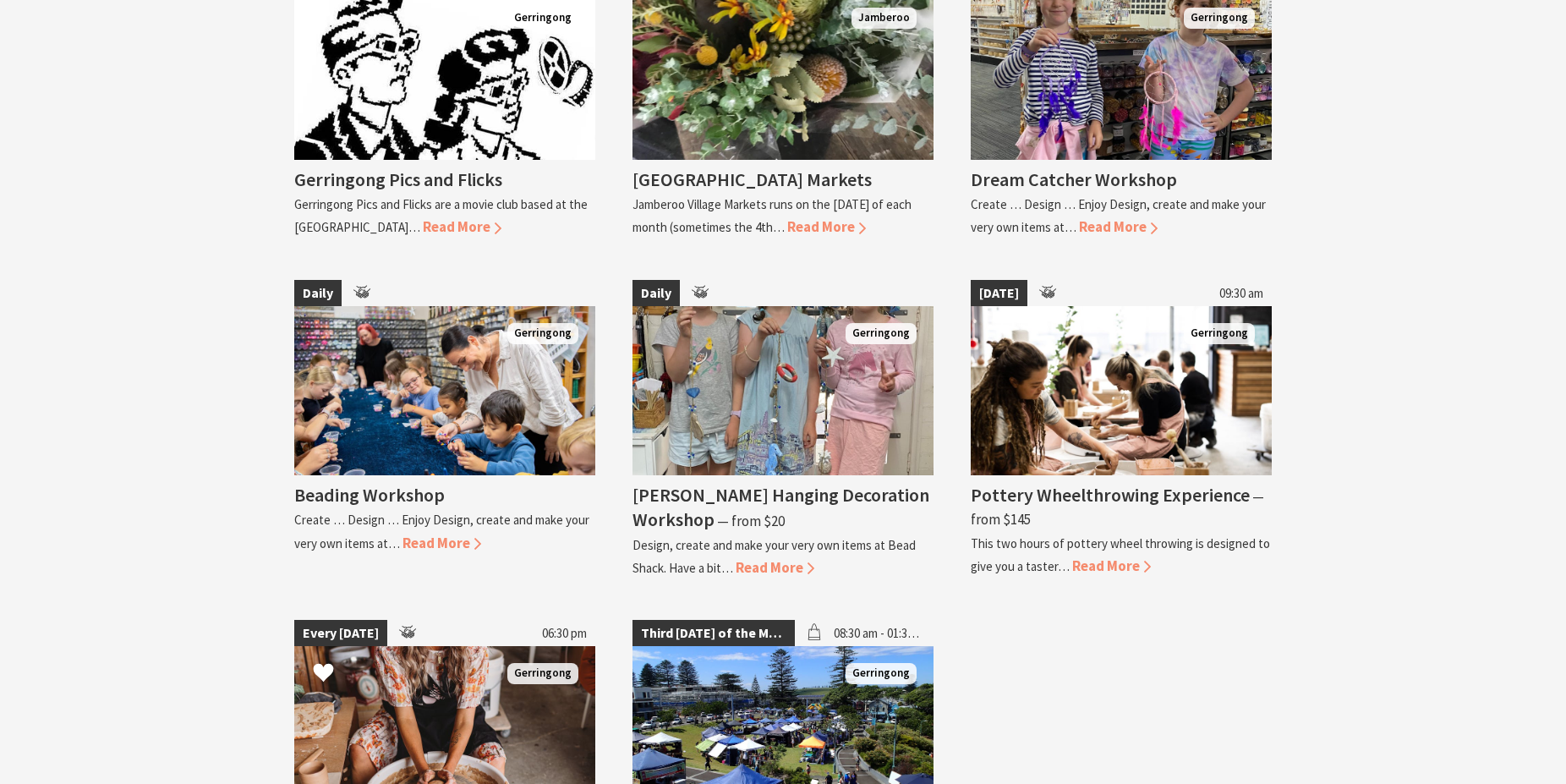
scroll to position [3363, 0]
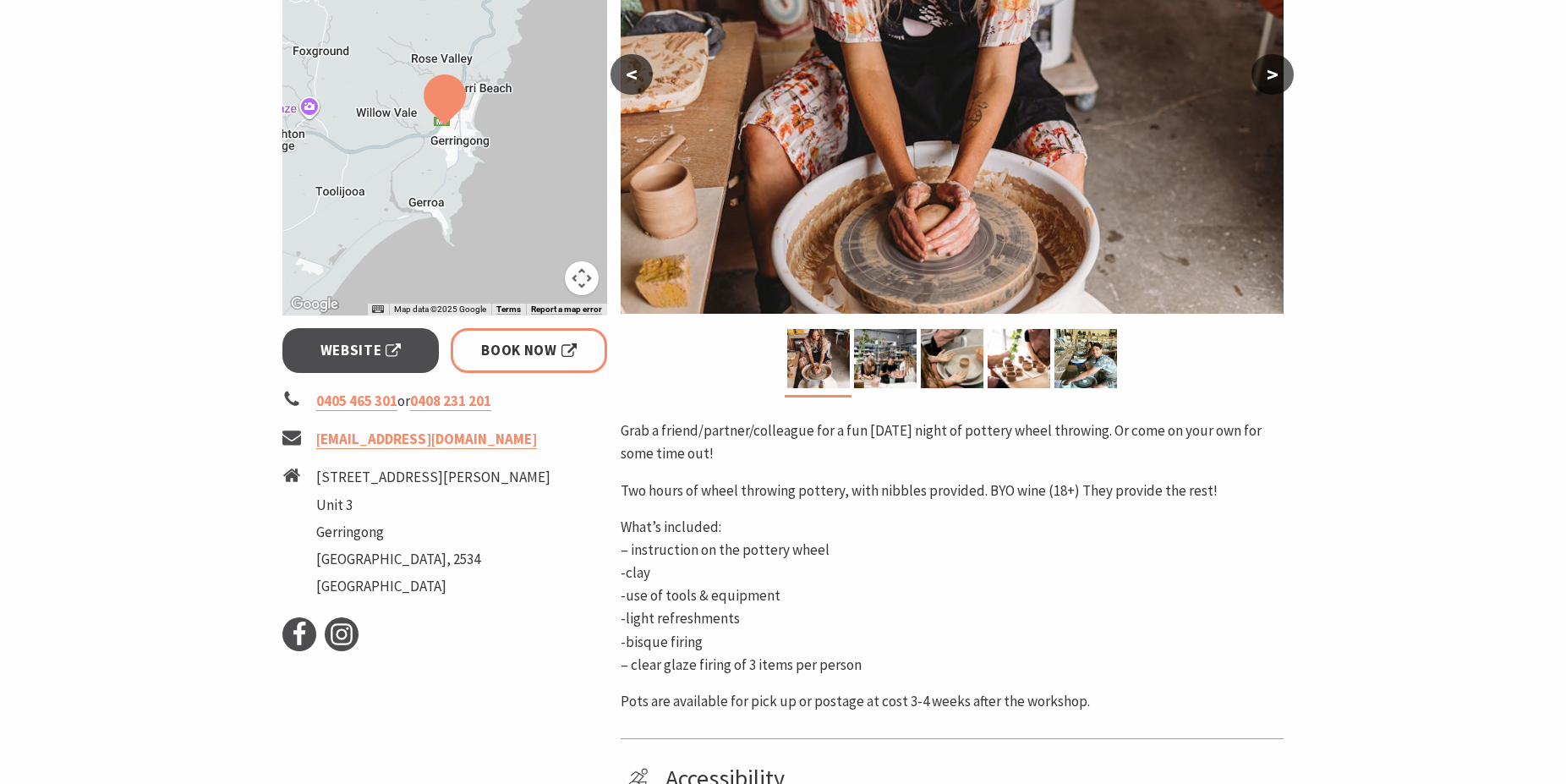
scroll to position [431, 0]
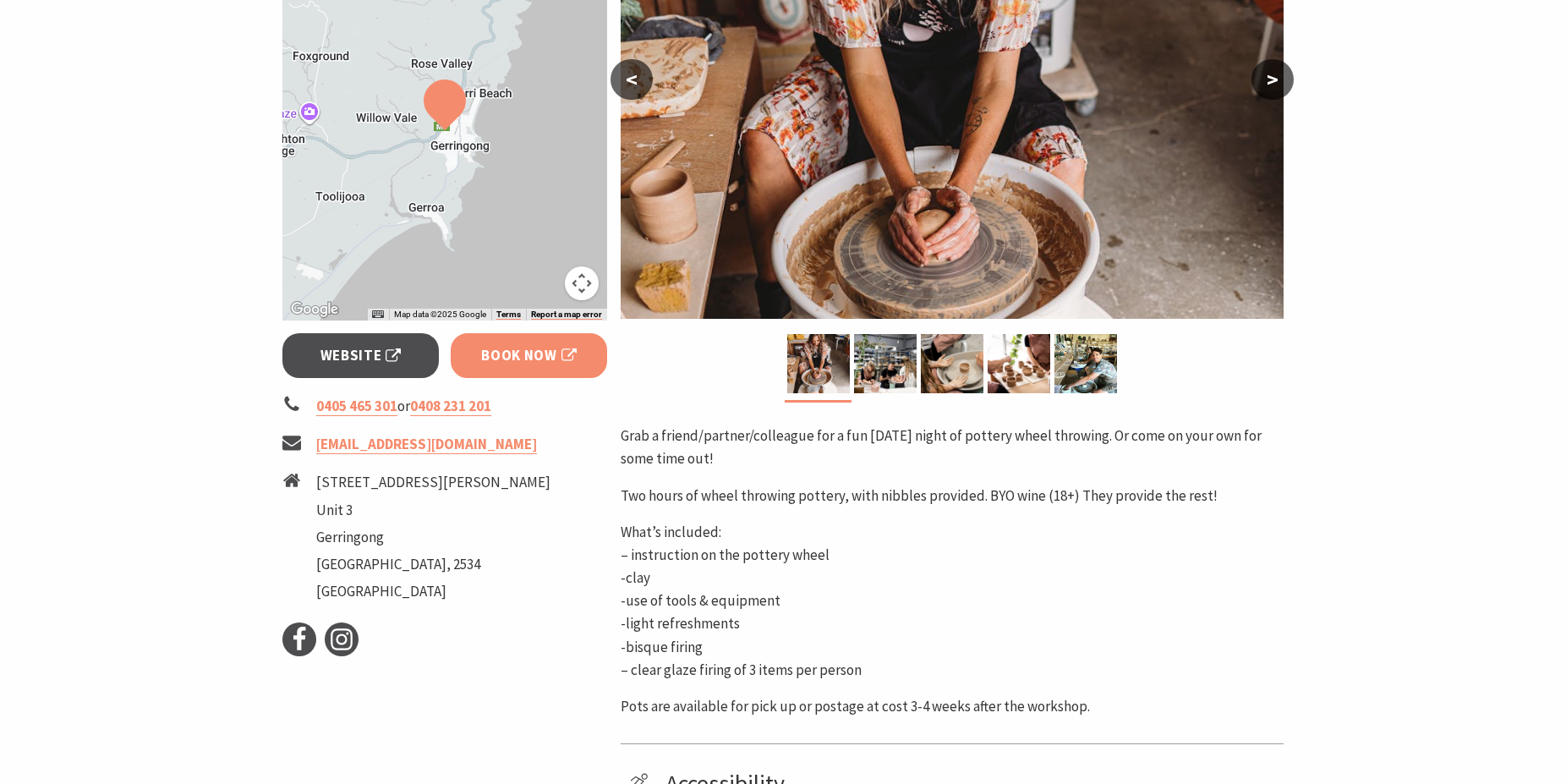
click at [523, 354] on span "Book Now" at bounding box center [529, 355] width 96 height 23
